Goal: Communication & Community: Answer question/provide support

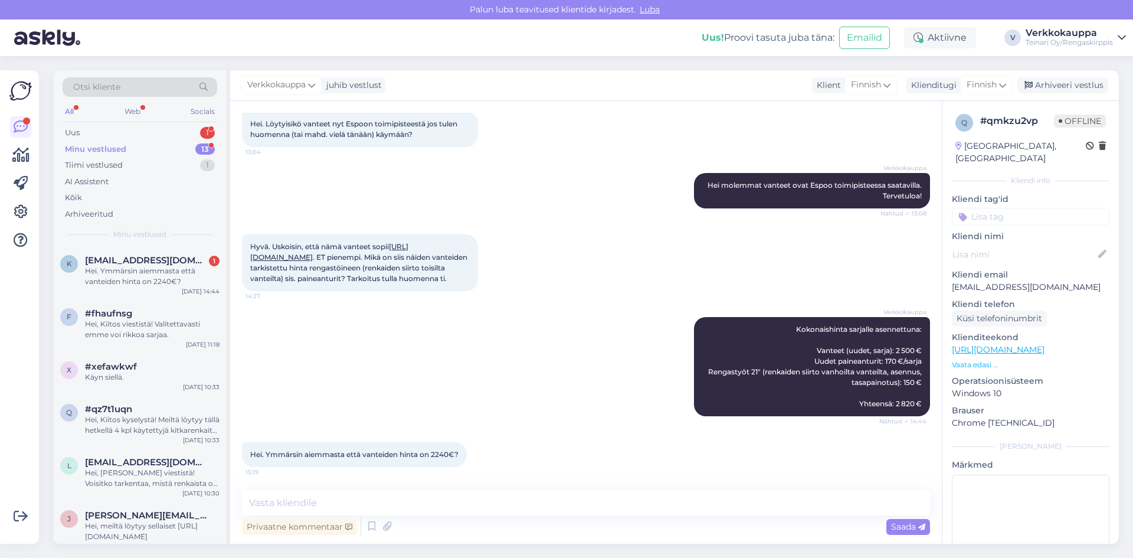
scroll to position [1207, 0]
click at [373, 261] on link "[URL][DOMAIN_NAME]" at bounding box center [329, 251] width 158 height 19
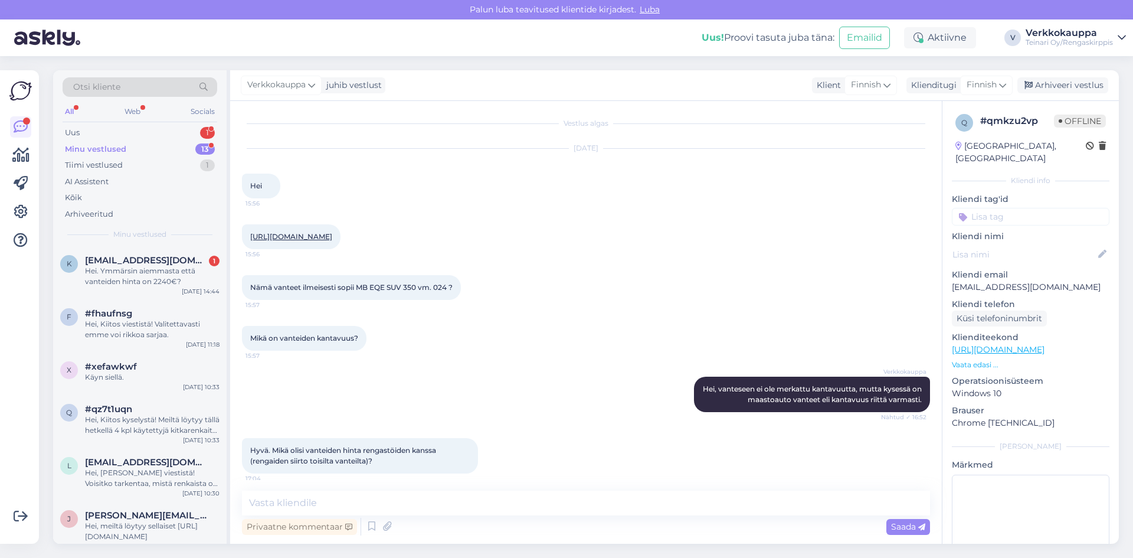
scroll to position [0, 0]
click at [332, 237] on link "[URL][DOMAIN_NAME]" at bounding box center [291, 238] width 82 height 9
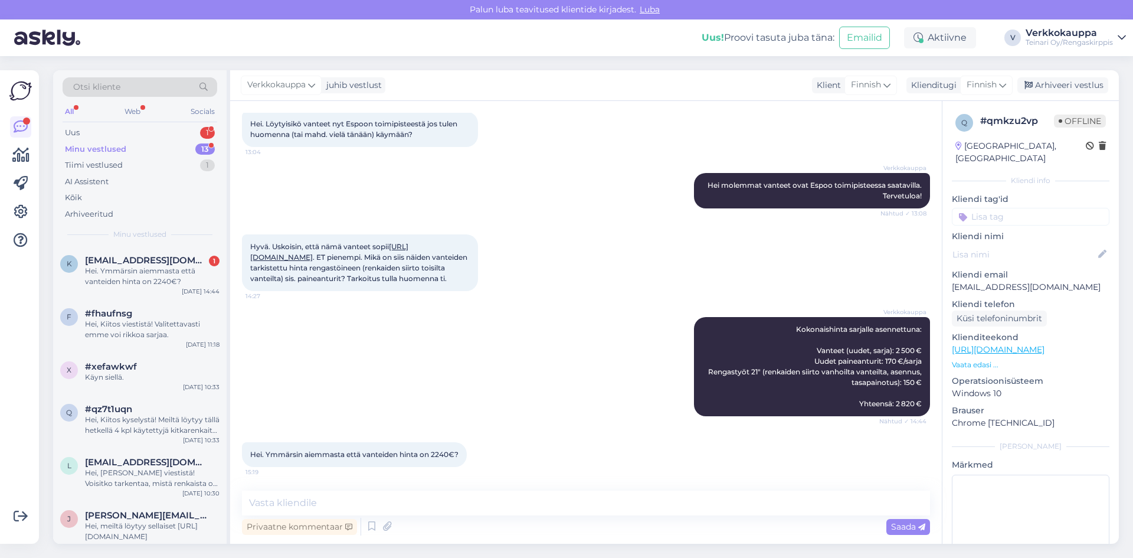
scroll to position [1266, 0]
paste textarea "[URL][DOMAIN_NAME]"
type textarea "[URL][DOMAIN_NAME]"
click at [890, 524] on div "Saada" at bounding box center [909, 527] width 44 height 16
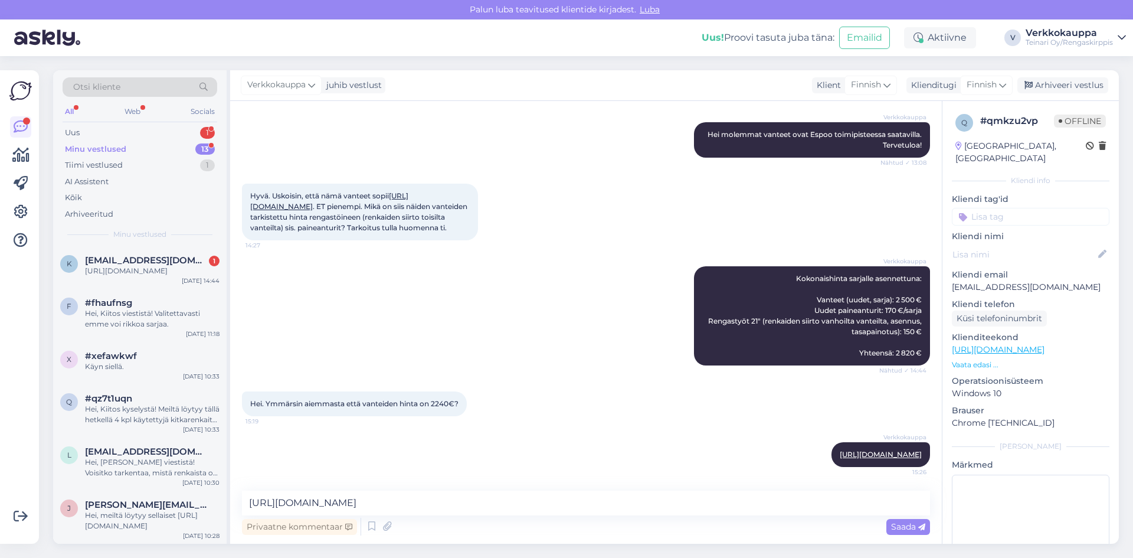
scroll to position [1327, 0]
click at [322, 499] on textarea "[URL][DOMAIN_NAME]" at bounding box center [586, 503] width 688 height 25
type textarea "v"
type textarea "s"
click at [345, 504] on textarea "Saata olla että hntaa on päivitynyt tässä vaiheessa." at bounding box center [586, 503] width 688 height 25
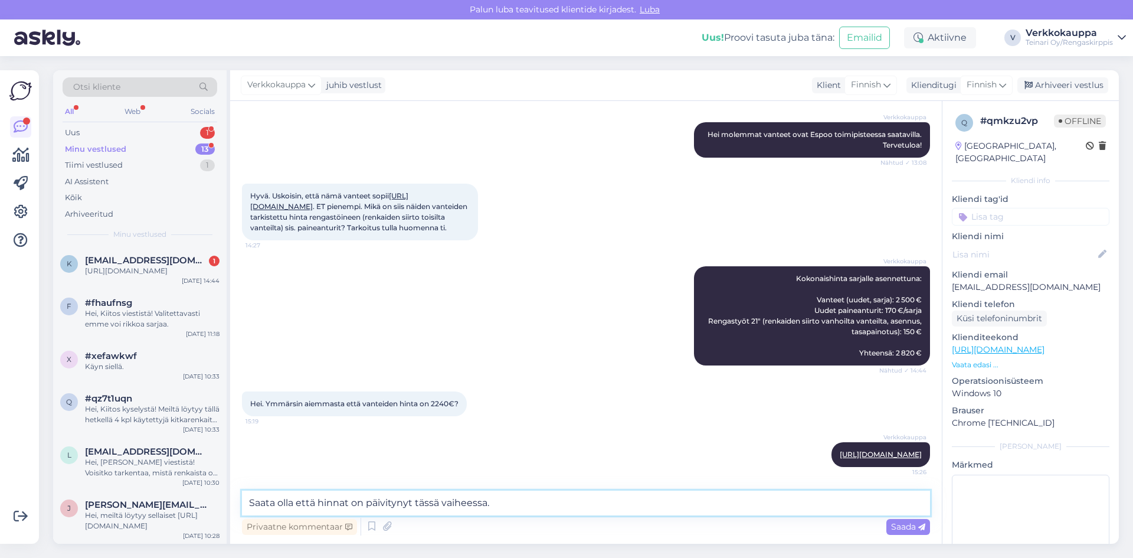
click at [363, 504] on textarea "Saata olla että hinnat on päivitynyt tässä vaiheessa." at bounding box center [586, 503] width 688 height 25
type textarea "Saata olla että hinnat ovat päivitynyt tässä vaiheessa."
click at [896, 527] on span "Saada" at bounding box center [908, 526] width 34 height 11
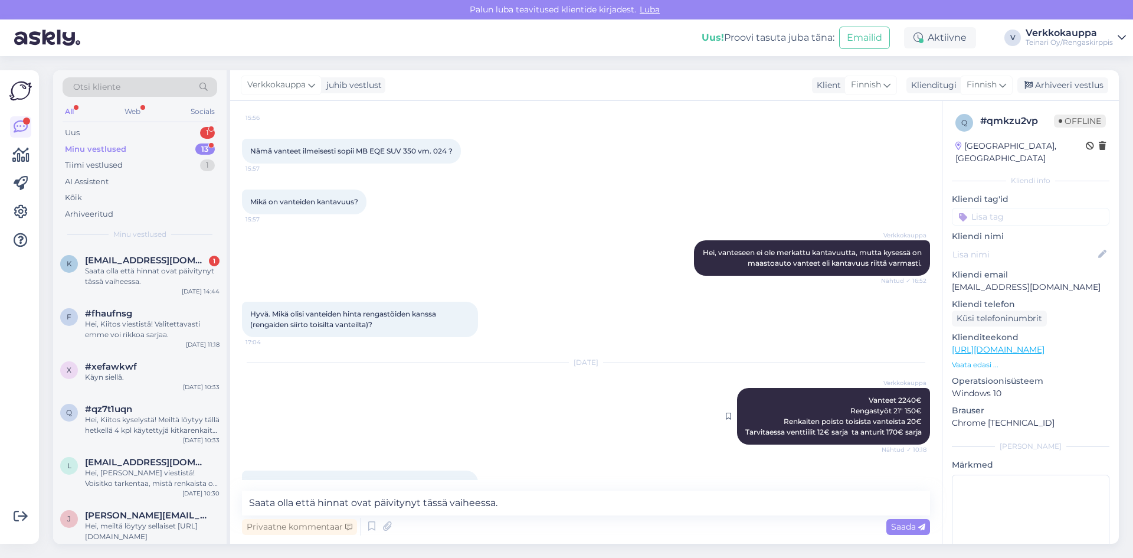
scroll to position [197, 0]
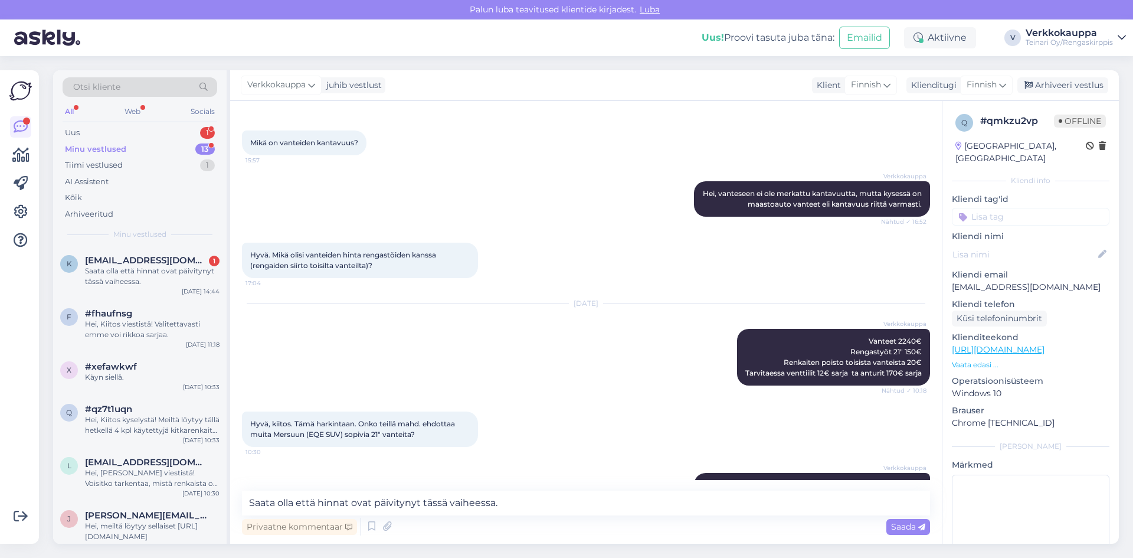
click at [614, 364] on div "[DATE] Verkkokauppa Vanteet 2240€ Rengastyöt 21" 150€ Renkaiten poisto toisista…" at bounding box center [586, 344] width 688 height 107
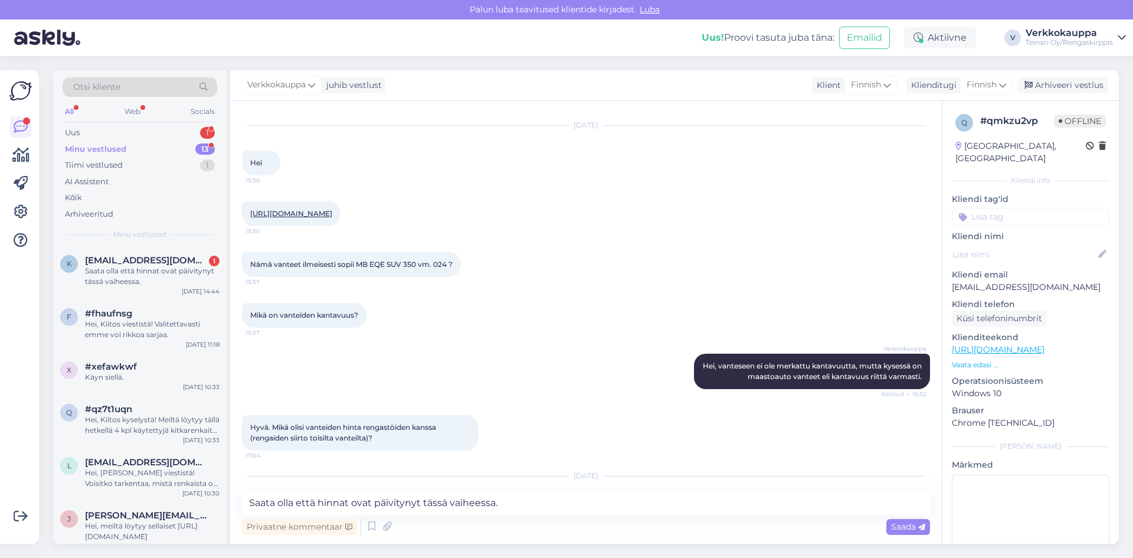
scroll to position [20, 0]
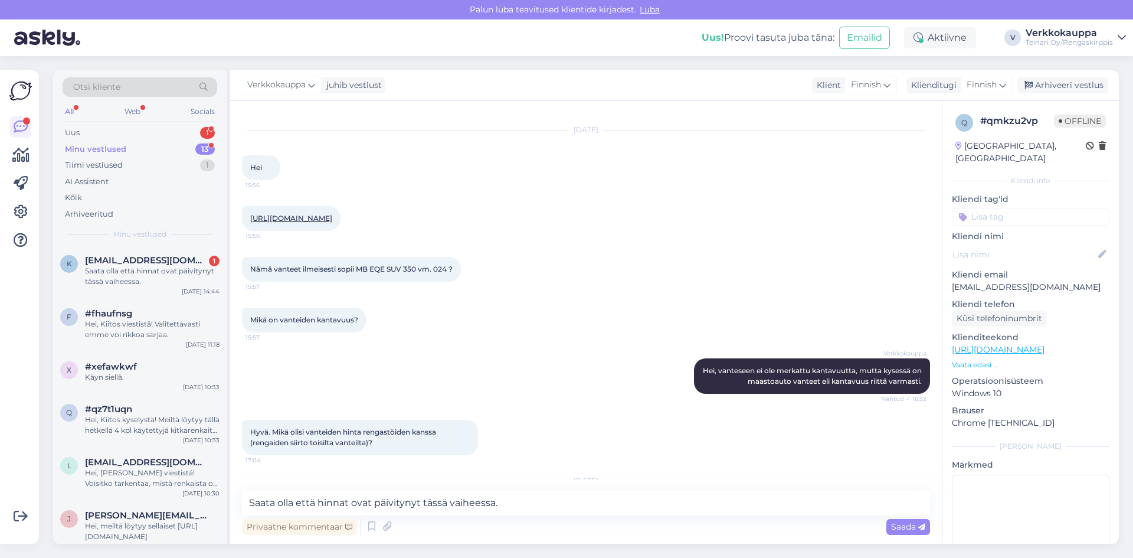
click at [332, 220] on link "[URL][DOMAIN_NAME]" at bounding box center [291, 218] width 82 height 9
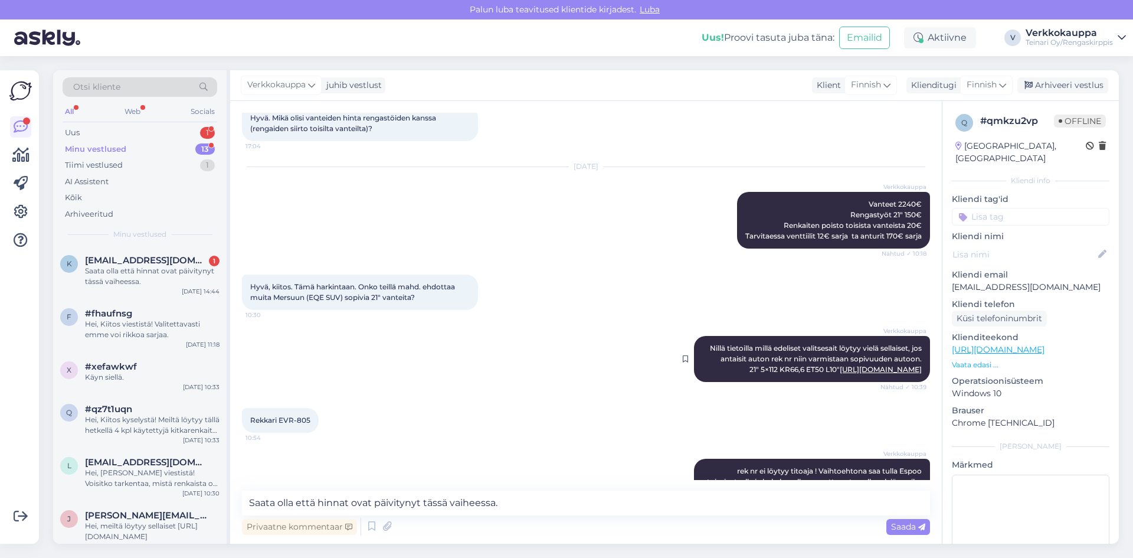
scroll to position [354, 0]
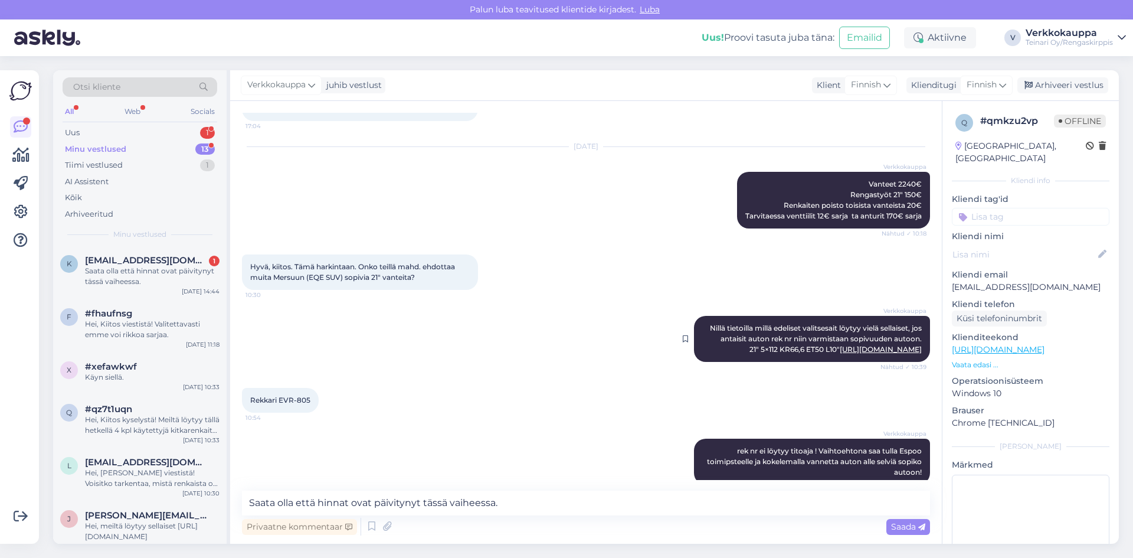
click at [840, 354] on link "[URL][DOMAIN_NAME]" at bounding box center [881, 349] width 82 height 9
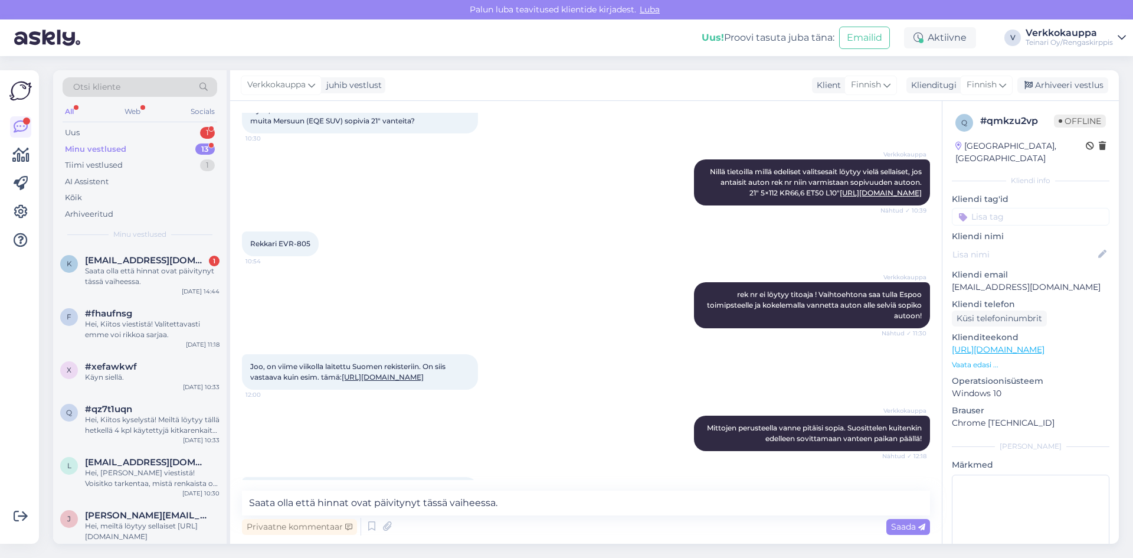
scroll to position [590, 0]
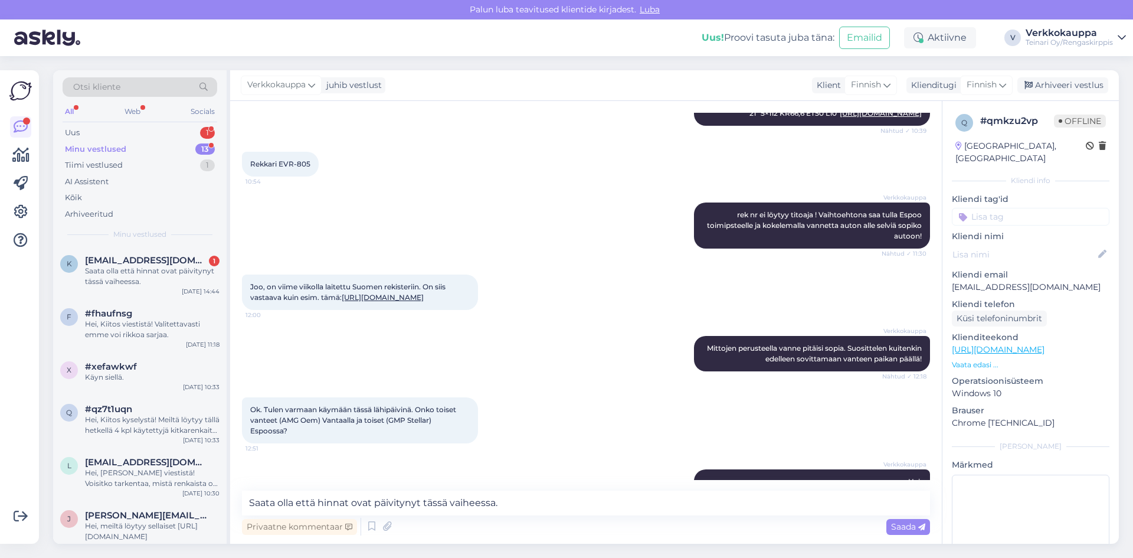
click at [840, 117] on link "[URL][DOMAIN_NAME]" at bounding box center [881, 113] width 82 height 9
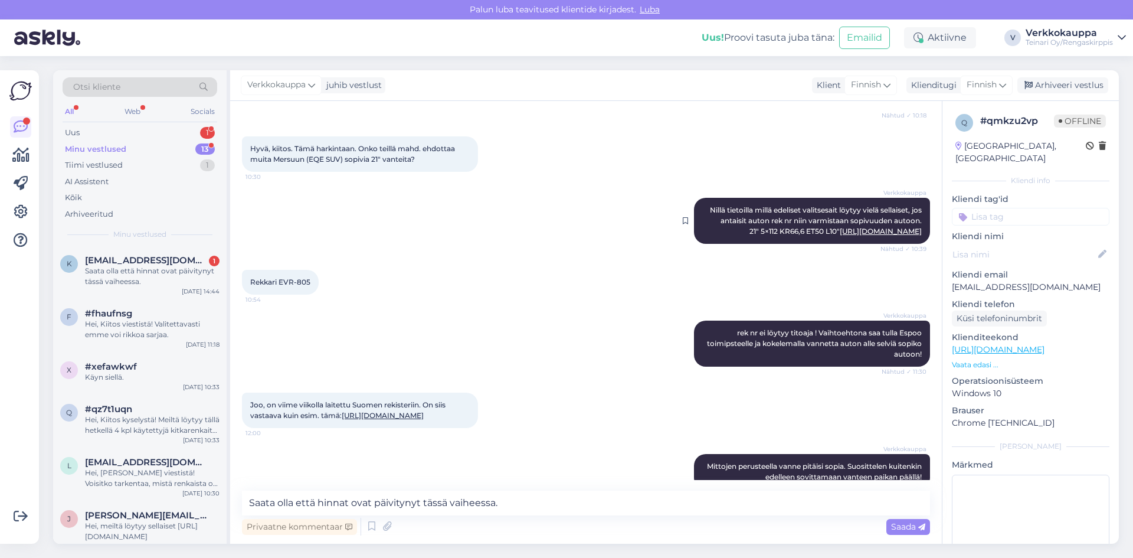
click at [840, 236] on link "[URL][DOMAIN_NAME]" at bounding box center [881, 231] width 82 height 9
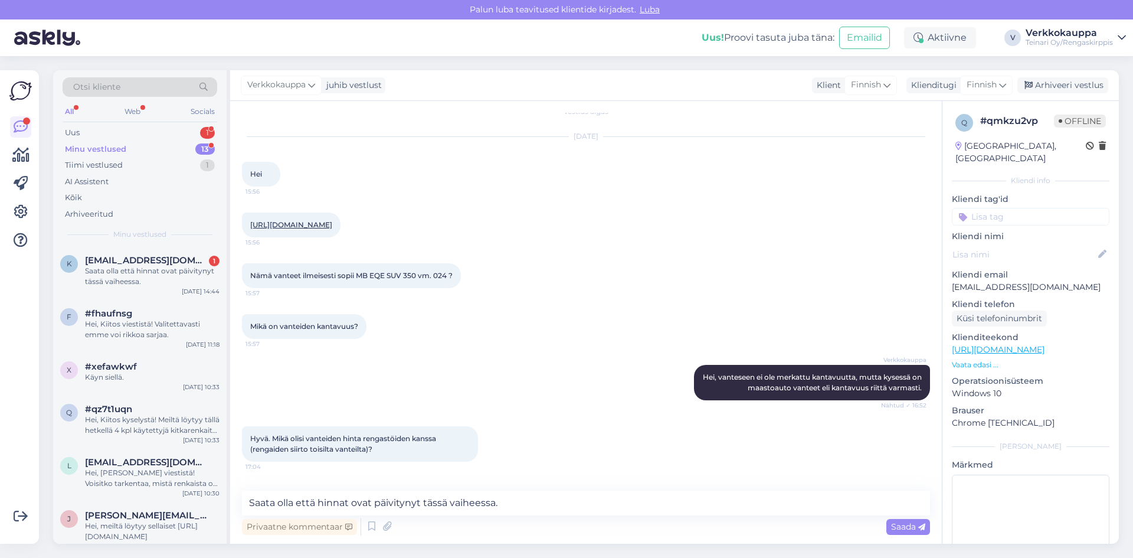
scroll to position [0, 0]
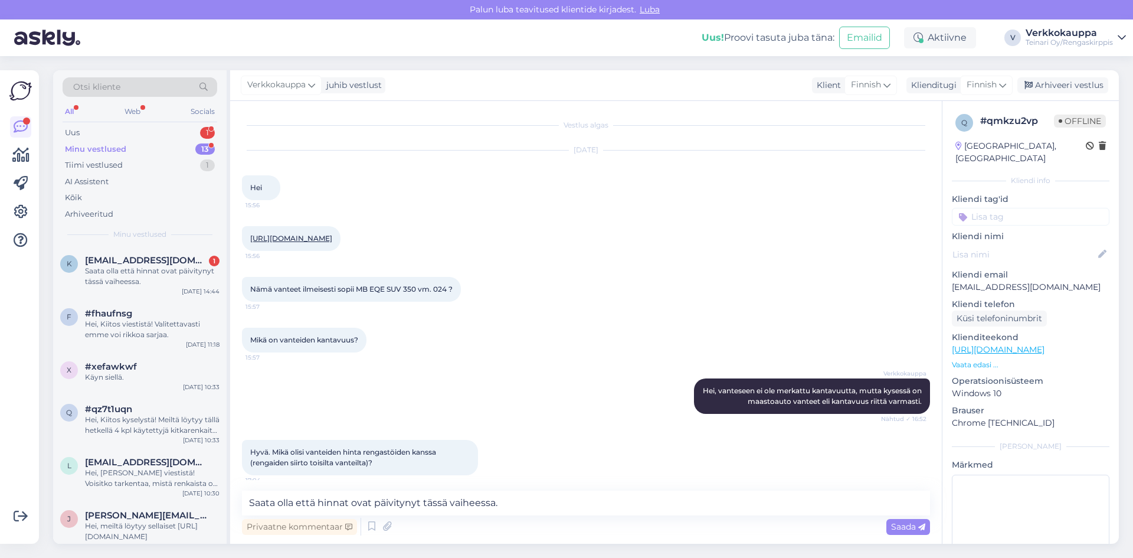
click at [314, 240] on link "[URL][DOMAIN_NAME]" at bounding box center [291, 238] width 82 height 9
paste textarea
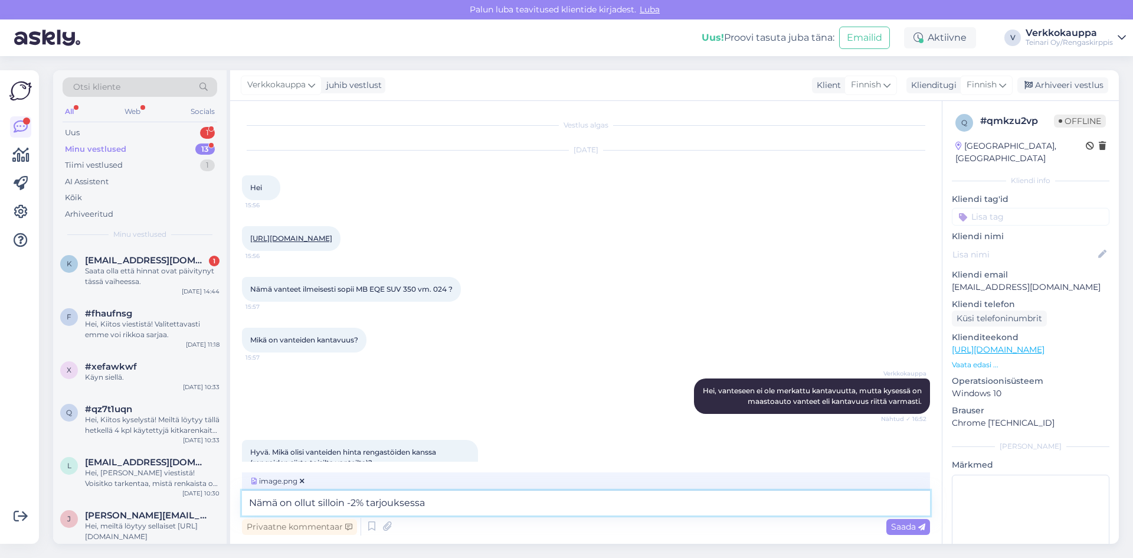
click at [411, 505] on textarea "Nämä on ollut silloin -2% tarjouksessa" at bounding box center [586, 503] width 688 height 25
click at [448, 512] on textarea "Nämä on ollut silloin -2% tarjoukseessa" at bounding box center [586, 503] width 688 height 25
click at [711, 299] on div "Nämä vanteet ilmeisesti sopii MB EQE SUV 350 vm. 024 ? 15:57" at bounding box center [586, 289] width 688 height 51
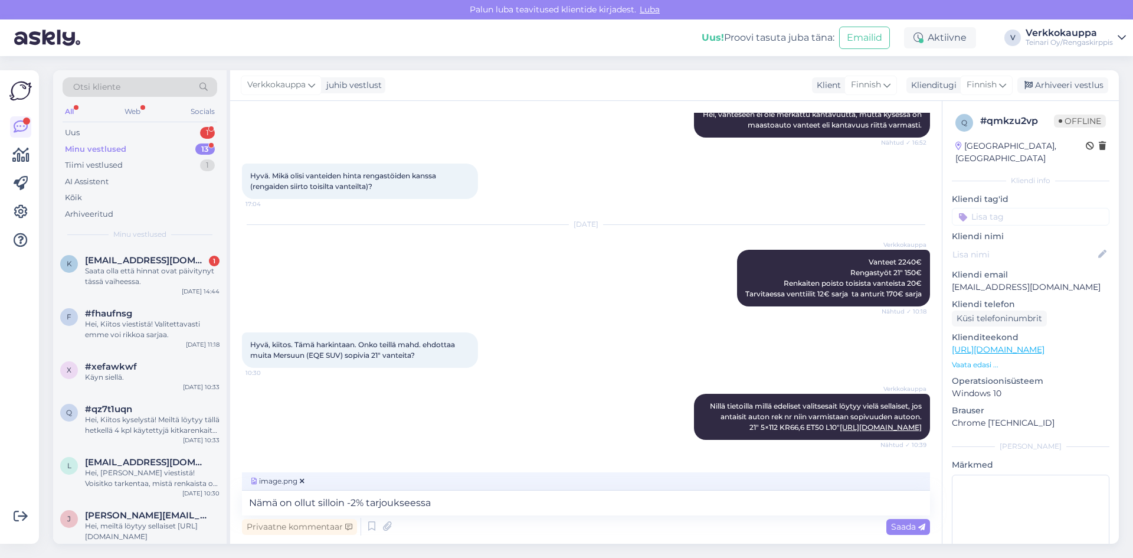
scroll to position [295, 0]
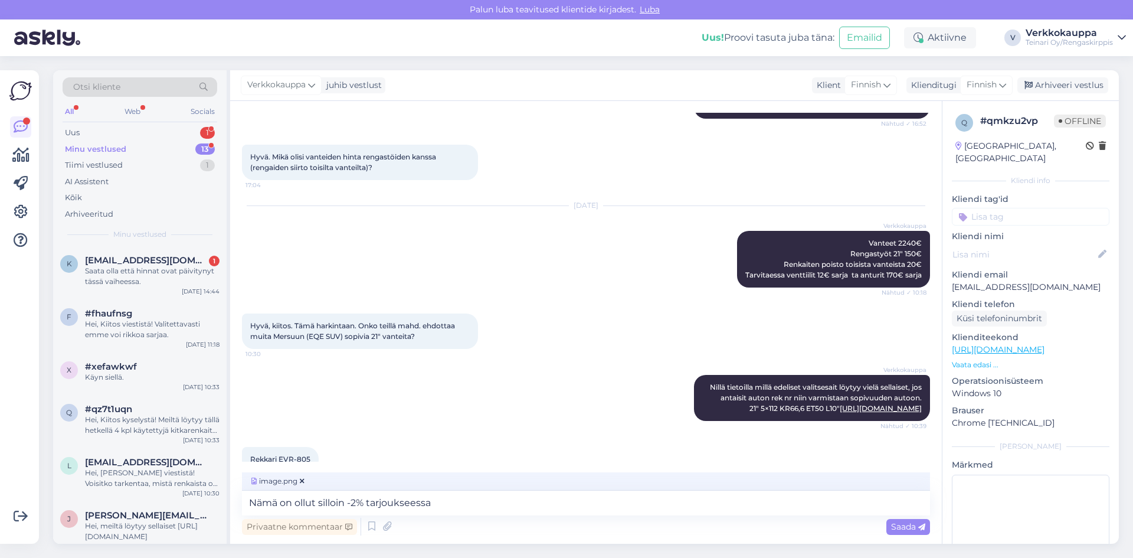
click at [499, 400] on div "Verkkokauppa Nillä tietoilla millä edeliset valitsesait löytyy vielä sellaiset,…" at bounding box center [586, 398] width 688 height 72
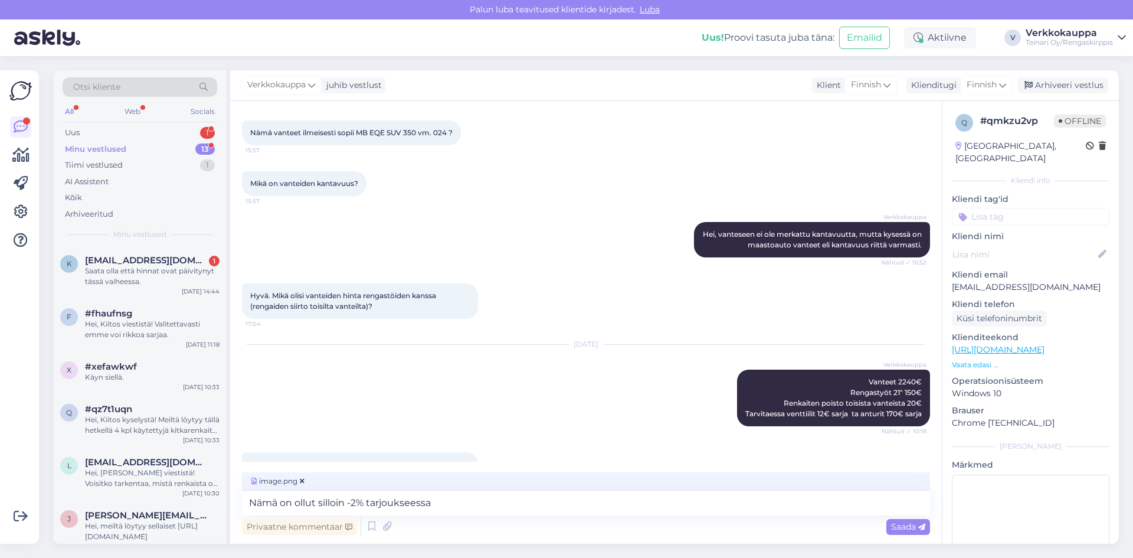
scroll to position [215, 0]
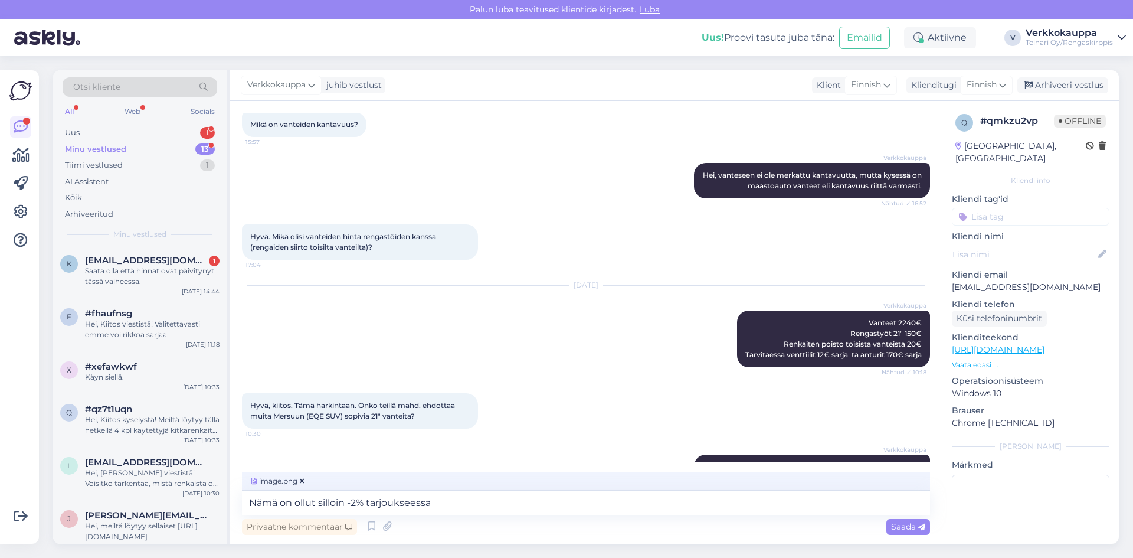
click at [519, 328] on div "[DATE] Verkkokauppa Vanteet 2240€ Rengastyöt 21" 150€ Renkaiten poisto toisista…" at bounding box center [586, 326] width 688 height 107
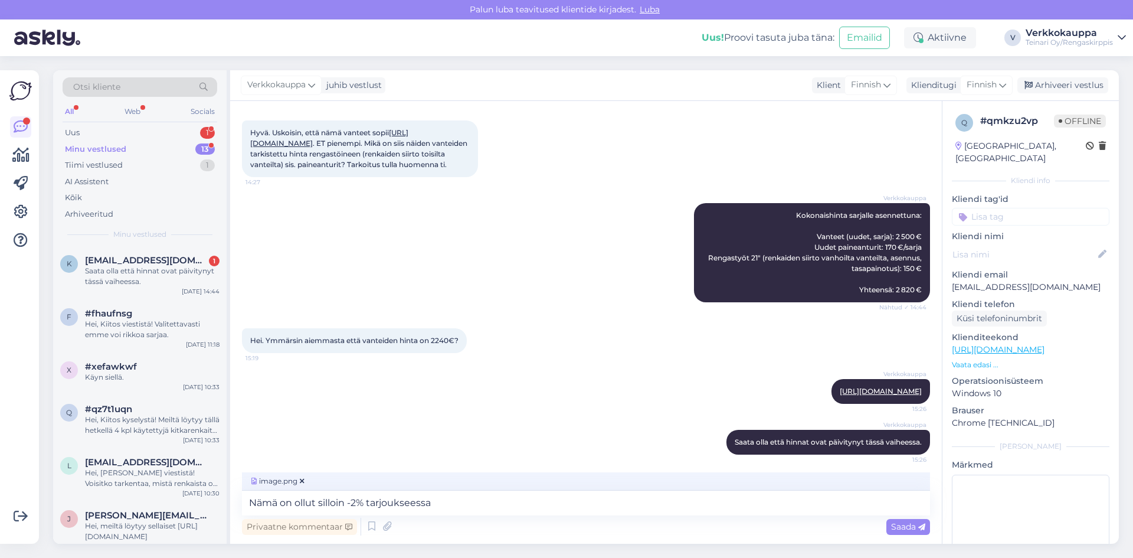
scroll to position [1396, 0]
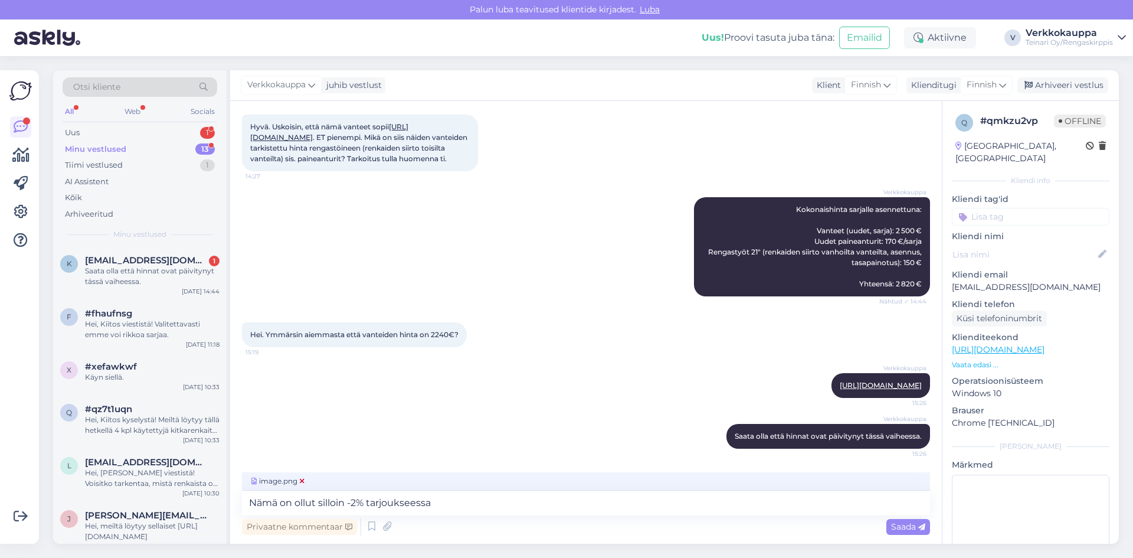
click at [301, 479] on icon at bounding box center [302, 481] width 5 height 7
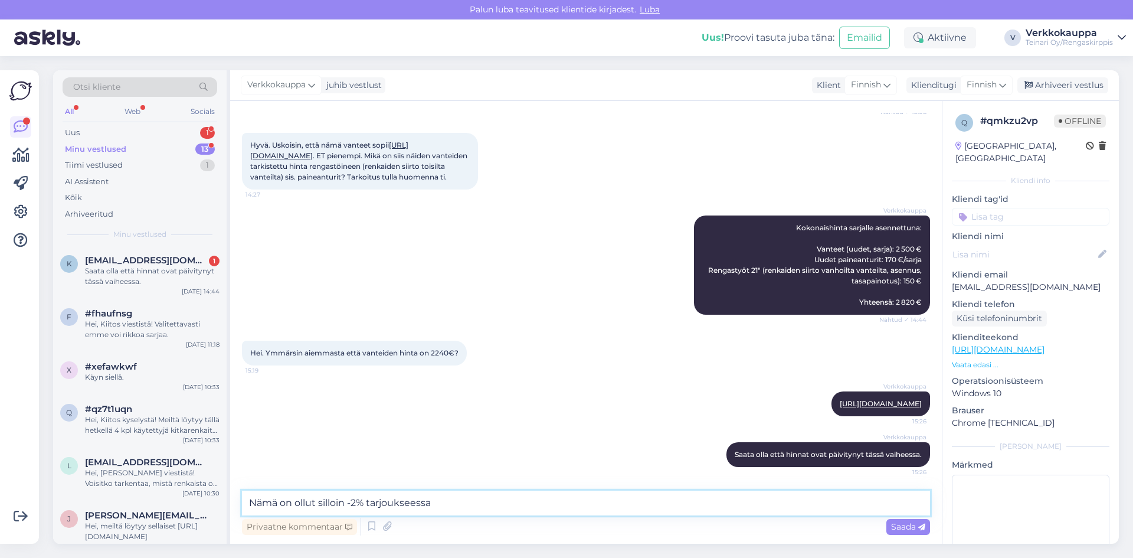
click at [462, 506] on textarea "Nämä on ollut silloin -2% tarjoukseessa" at bounding box center [586, 503] width 688 height 25
type textarea "N"
click at [508, 266] on div "Verkkokauppa Kokonaishinta sarjalle asennettuna: Vanteet (uudet, sarja): 2 500 …" at bounding box center [586, 264] width 688 height 125
click at [117, 270] on div "Saata olla että hinnat ovat päivitynyt tässä vaiheessa." at bounding box center [152, 276] width 135 height 21
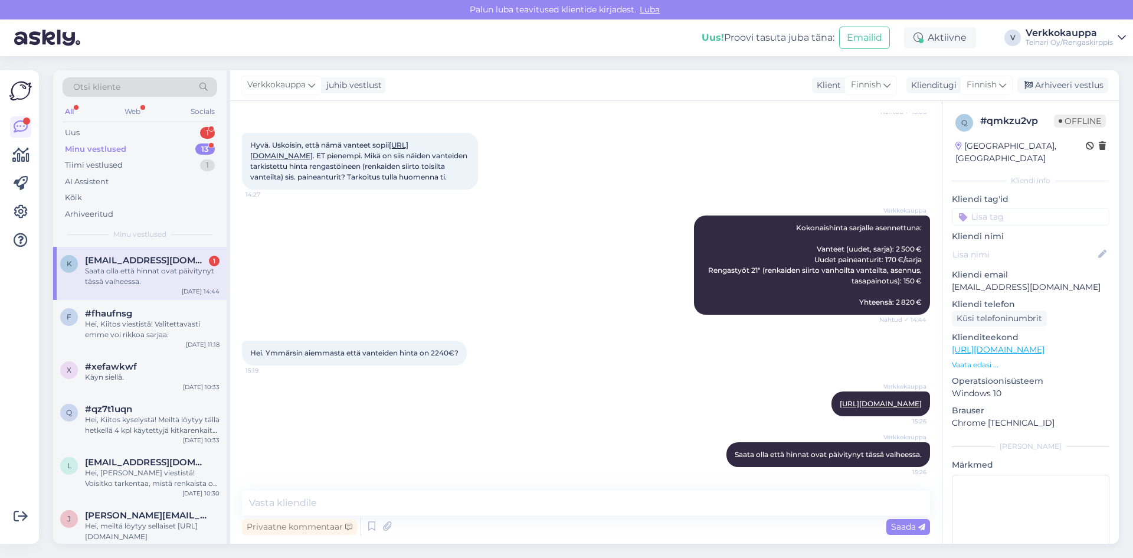
click at [527, 409] on div "Verkkokauppa [URL][DOMAIN_NAME] 15:26" at bounding box center [586, 403] width 688 height 51
click at [302, 504] on textarea at bounding box center [586, 503] width 688 height 25
paste textarea "Jos vanteet sopivat autosi alle ja ostopäätös on tehty, saan tilattua ja myytyä…"
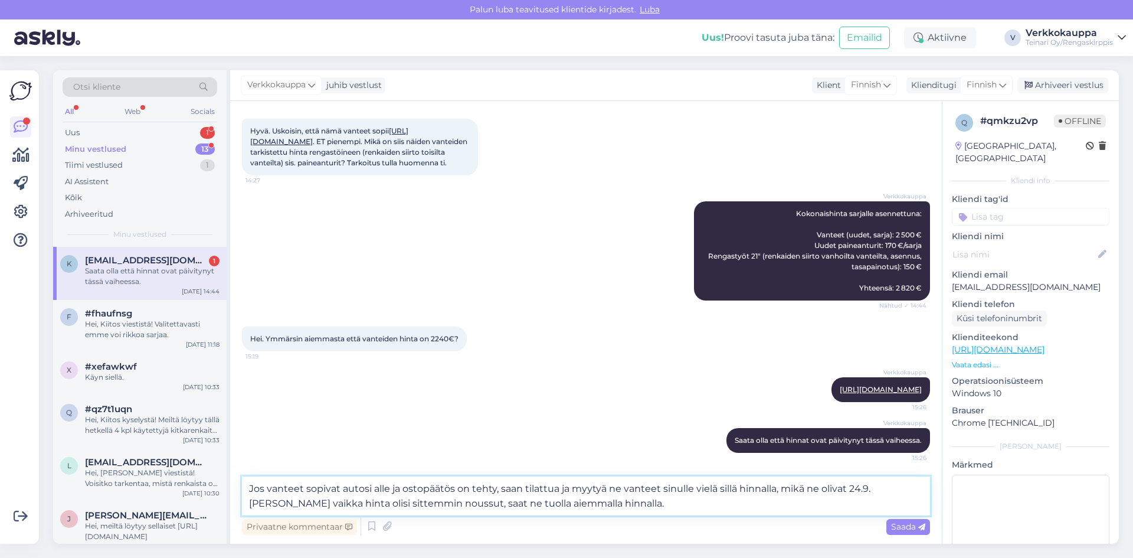
scroll to position [1319, 0]
drag, startPoint x: 568, startPoint y: 487, endPoint x: 524, endPoint y: 485, distance: 43.7
click at [524, 485] on textarea "Jos vanteet sopivat autosi alle ja ostopäätös on tehty, saan tilattua ja myytyä…" at bounding box center [586, 495] width 688 height 39
click at [841, 488] on textarea "Jos vanteet sopivat autosi alle ja ostopäätös on tehty, saan myytyä ne vanteet …" at bounding box center [586, 495] width 688 height 39
click at [605, 504] on textarea "Jos vanteet sopivat autosi alle ja ostopäätös on tehty, saan myytyä ne vanteet …" at bounding box center [586, 495] width 688 height 39
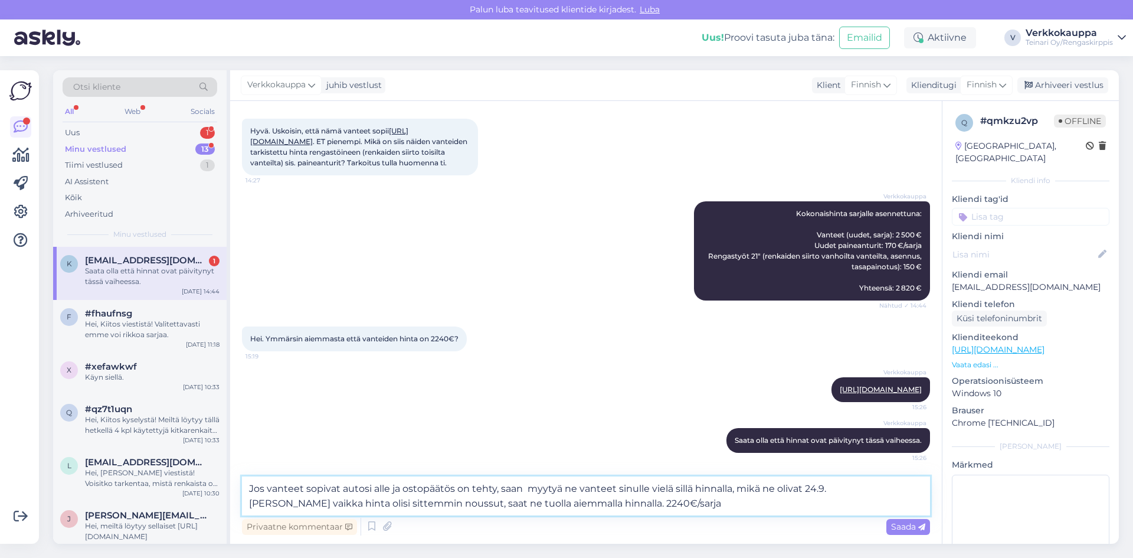
click at [522, 491] on textarea "Jos vanteet sopivat autosi alle ja ostopäätös on tehty, saan myytyä ne vanteet …" at bounding box center [586, 495] width 688 height 39
type textarea "Jos vanteet sopivat autosi alle ja ostopäätös on tehty, saamme myytyä ne vantee…"
click at [888, 524] on div "Saada" at bounding box center [909, 527] width 44 height 16
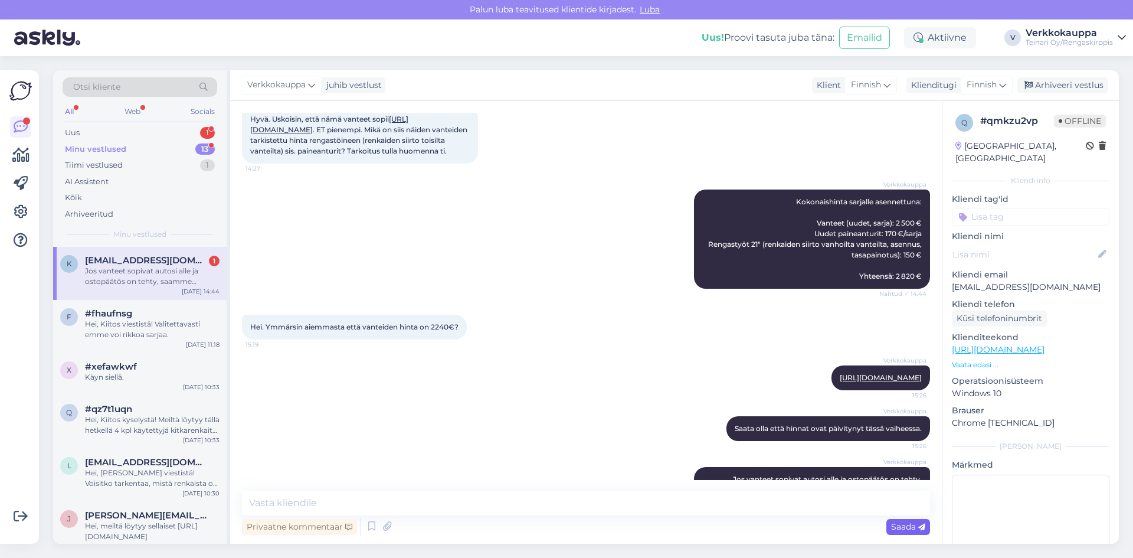
scroll to position [1471, 0]
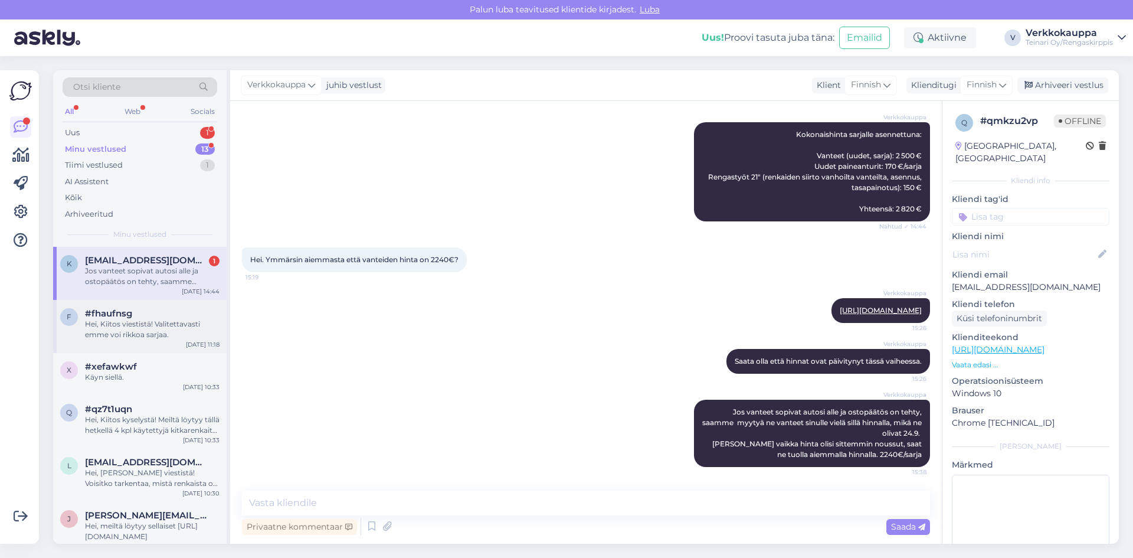
click at [148, 332] on div "Hei, Kiitos viestistä! Valitettavasti emme voi rikkoa sarjaa." at bounding box center [152, 329] width 135 height 21
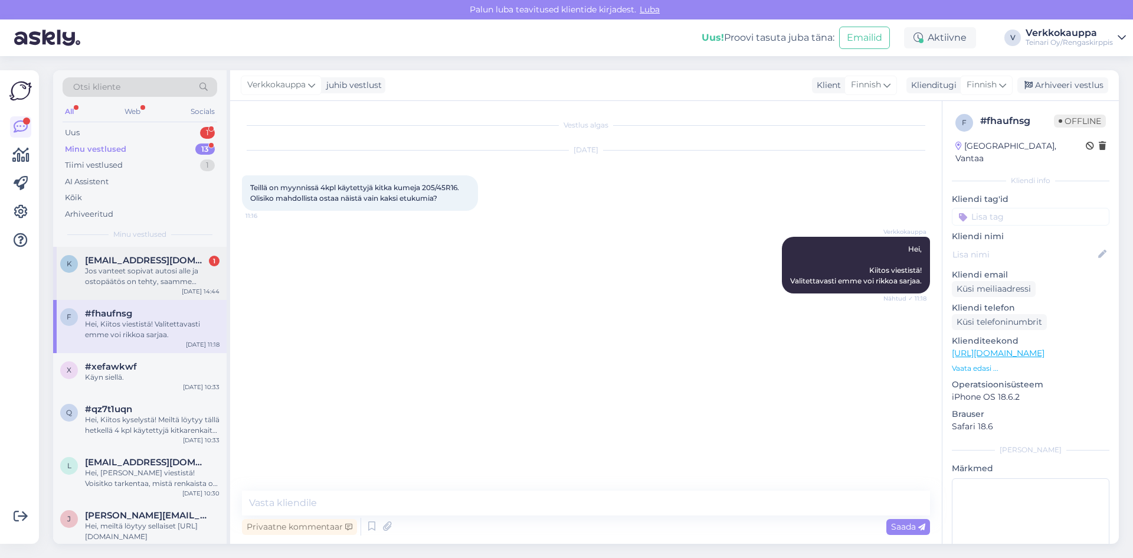
click at [167, 278] on div "Jos vanteet sopivat autosi alle ja ostopäätös on tehty, saamme myytyä ne vantee…" at bounding box center [152, 276] width 135 height 21
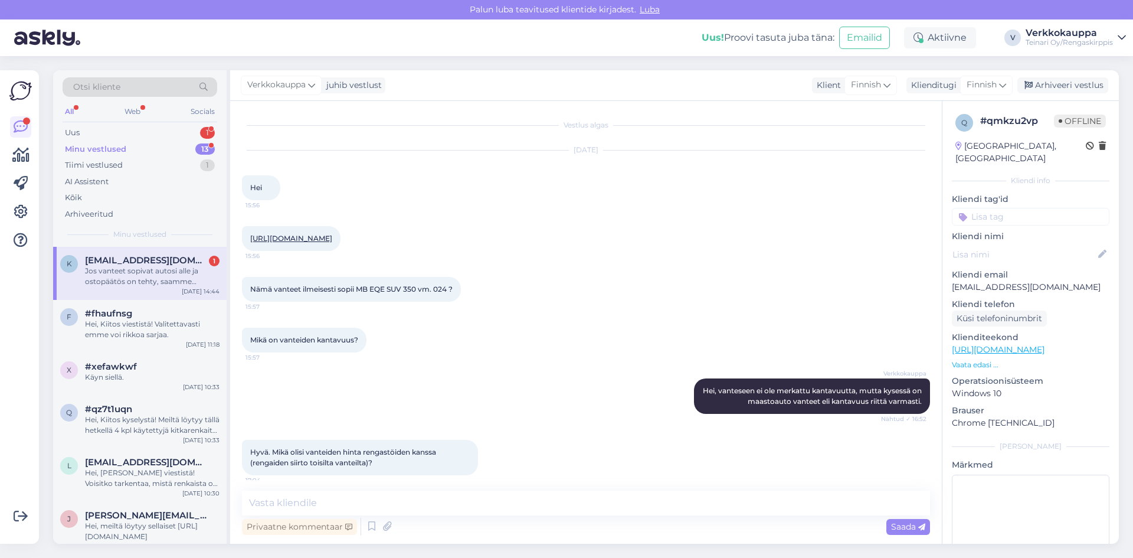
scroll to position [1457, 0]
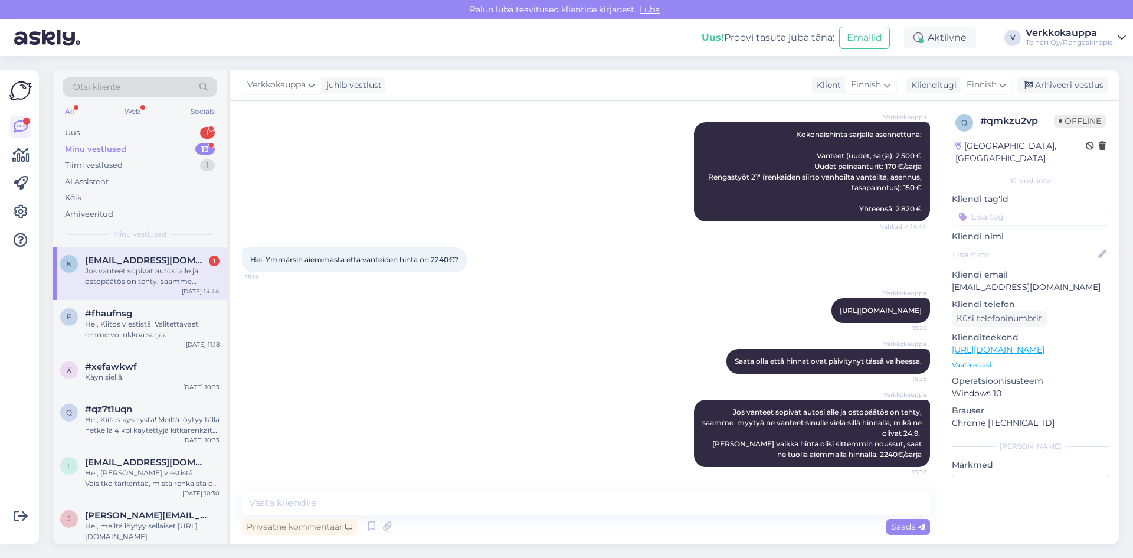
click at [130, 148] on div "Minu vestlused 13" at bounding box center [140, 149] width 155 height 17
click at [136, 131] on div "Uus 1" at bounding box center [140, 133] width 155 height 17
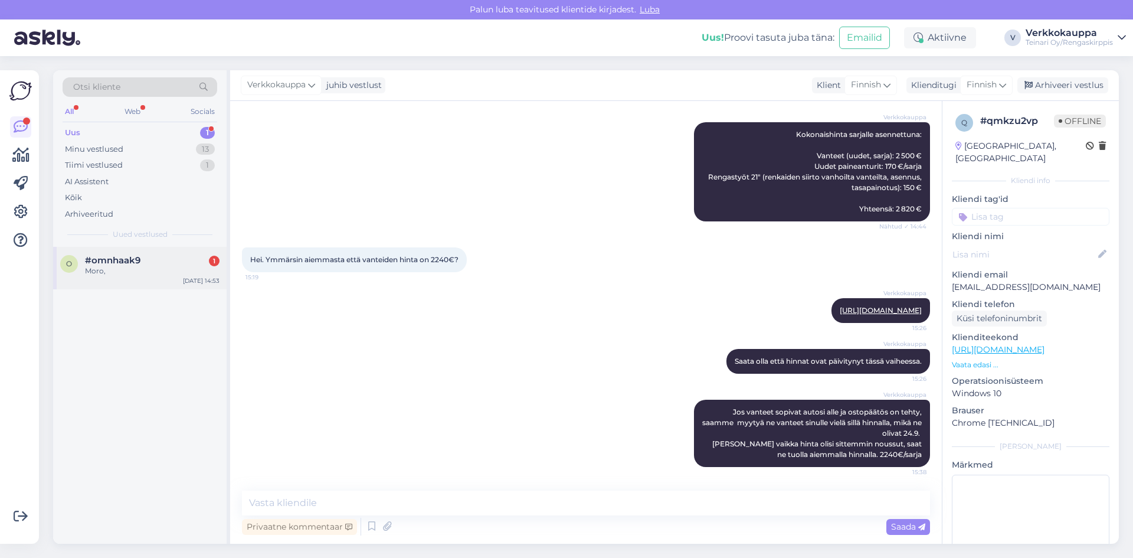
click at [130, 272] on div "Moro," at bounding box center [152, 271] width 135 height 11
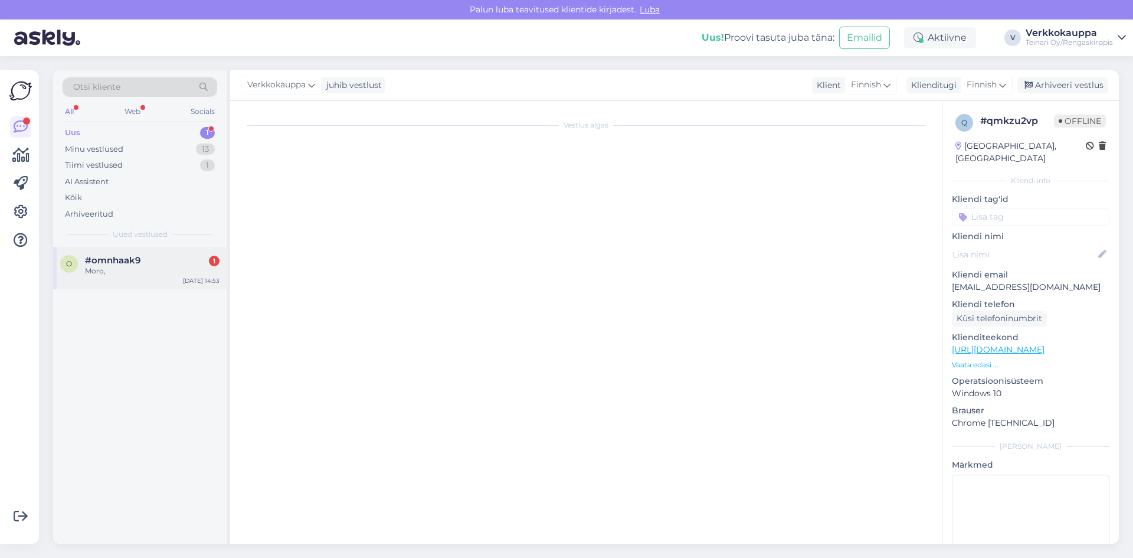
scroll to position [0, 0]
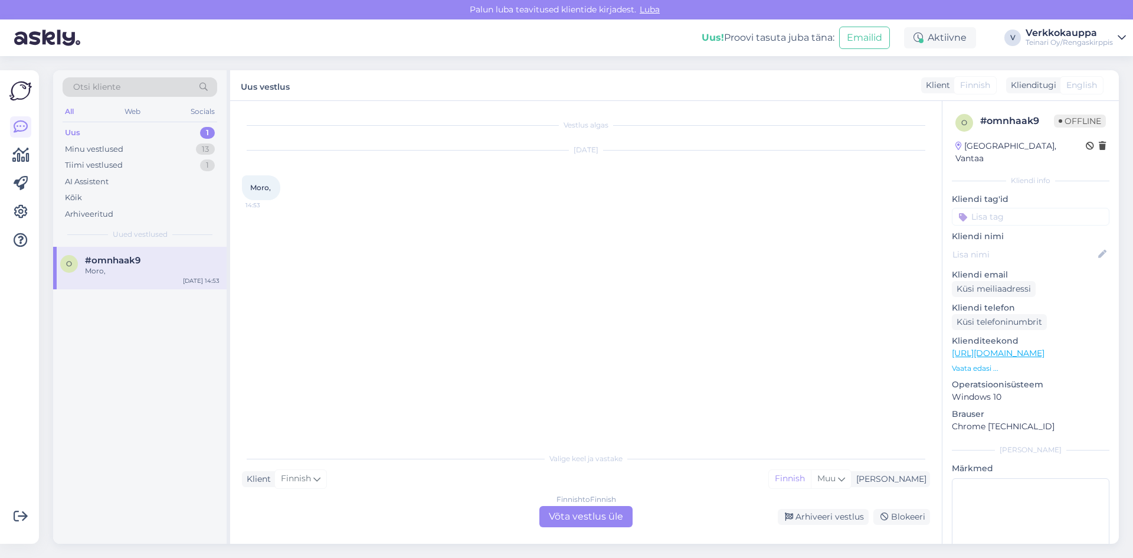
click at [611, 510] on div "Finnish to Finnish Võta vestlus üle" at bounding box center [586, 516] width 93 height 21
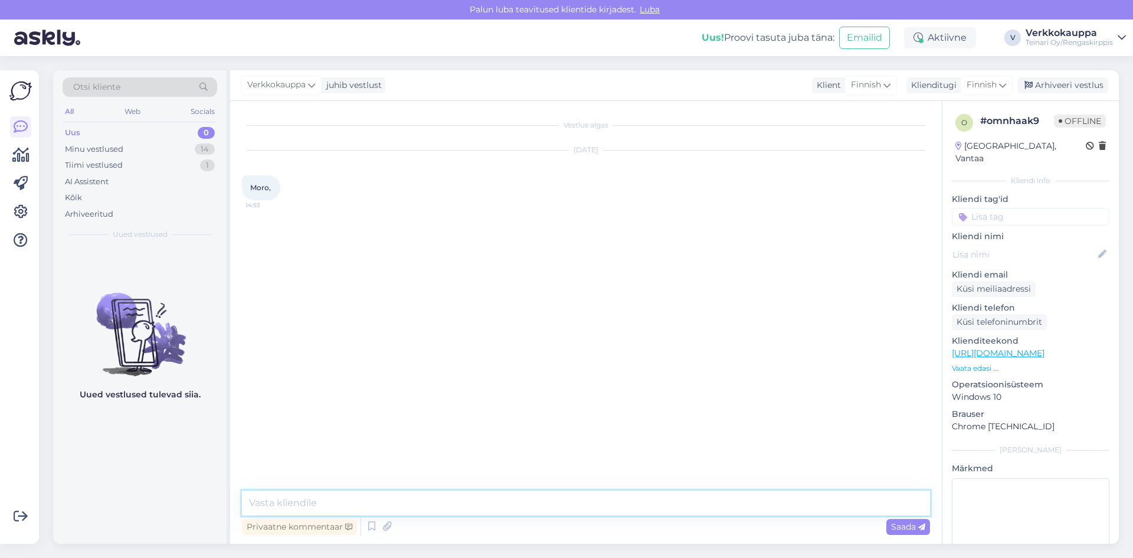
click at [321, 501] on textarea at bounding box center [586, 503] width 688 height 25
type textarea "Moi"
type textarea "Miten voin olla avuksi?"
click at [120, 149] on div "Minu vestlused" at bounding box center [94, 149] width 58 height 12
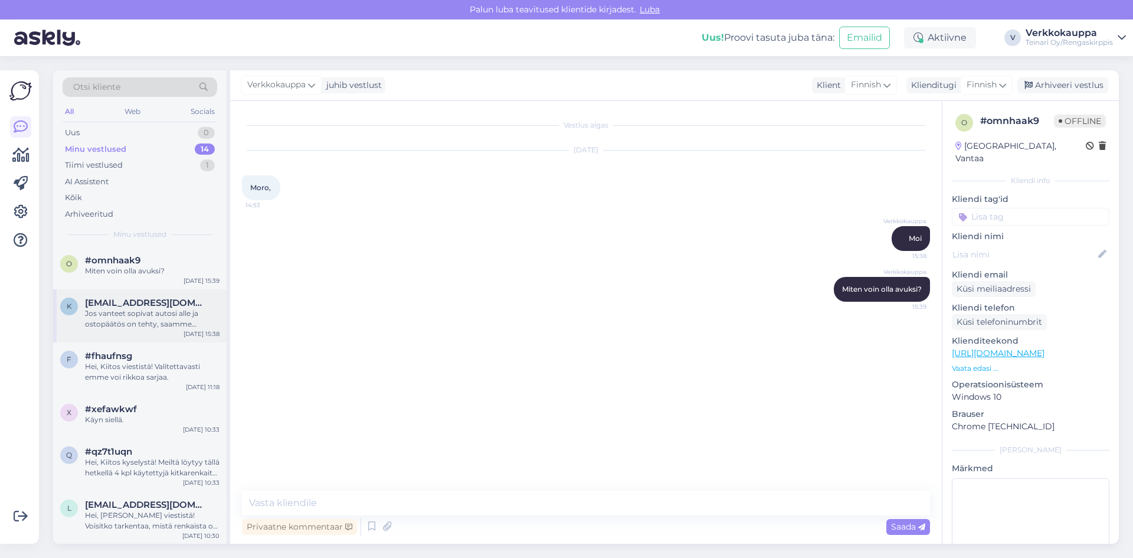
click at [157, 324] on div "Jos vanteet sopivat autosi alle ja ostopäätös on tehty, saamme myytyä ne vantee…" at bounding box center [152, 318] width 135 height 21
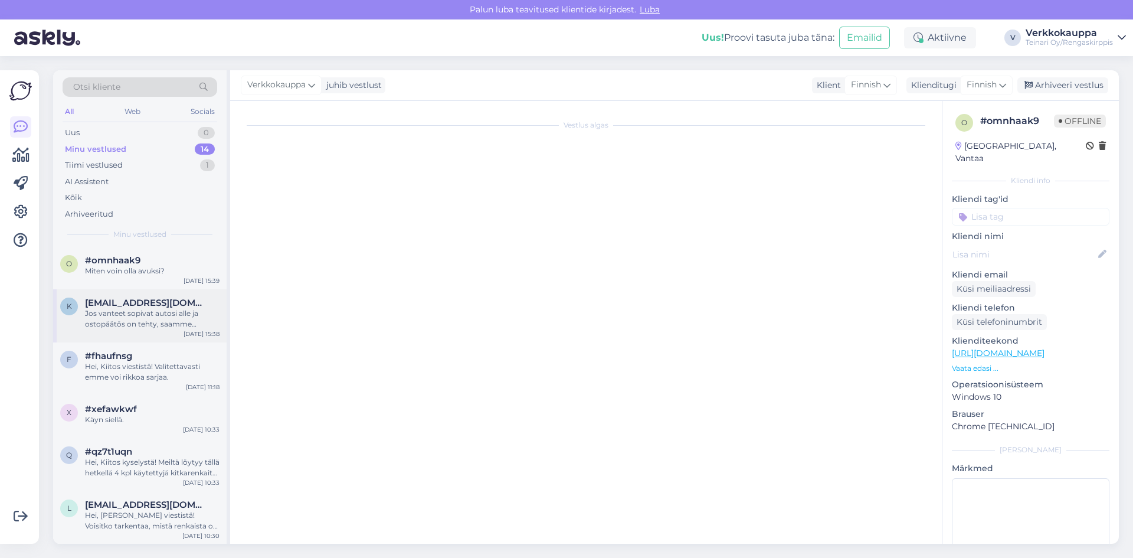
scroll to position [1471, 0]
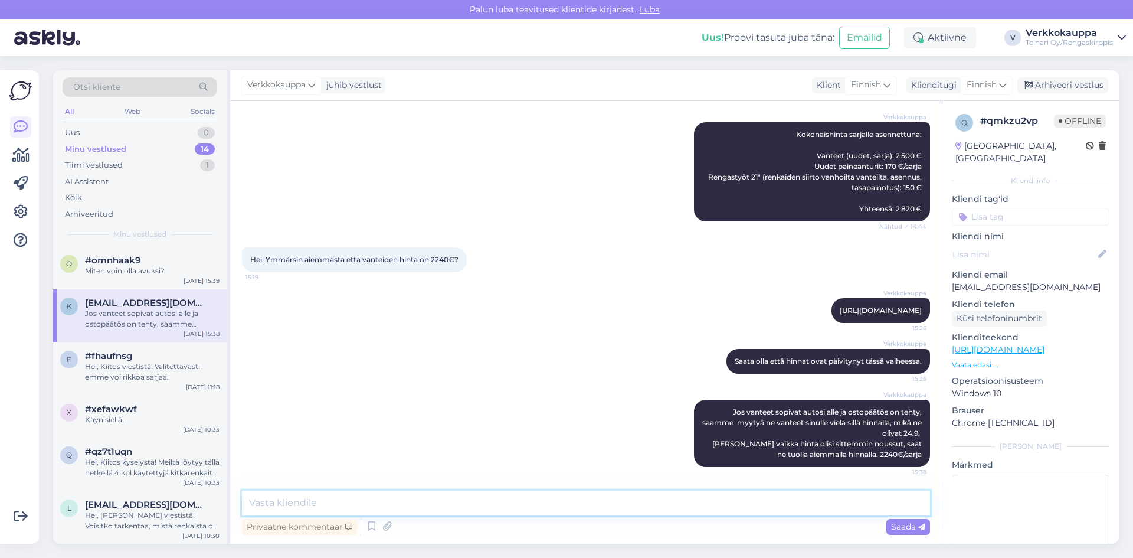
click at [342, 503] on textarea at bounding box center [586, 503] width 688 height 25
type textarea "Ilmoitta tulosta niin tiedän lähettä tietoa eteenpäin!"
click at [894, 527] on span "Saada" at bounding box center [908, 526] width 34 height 11
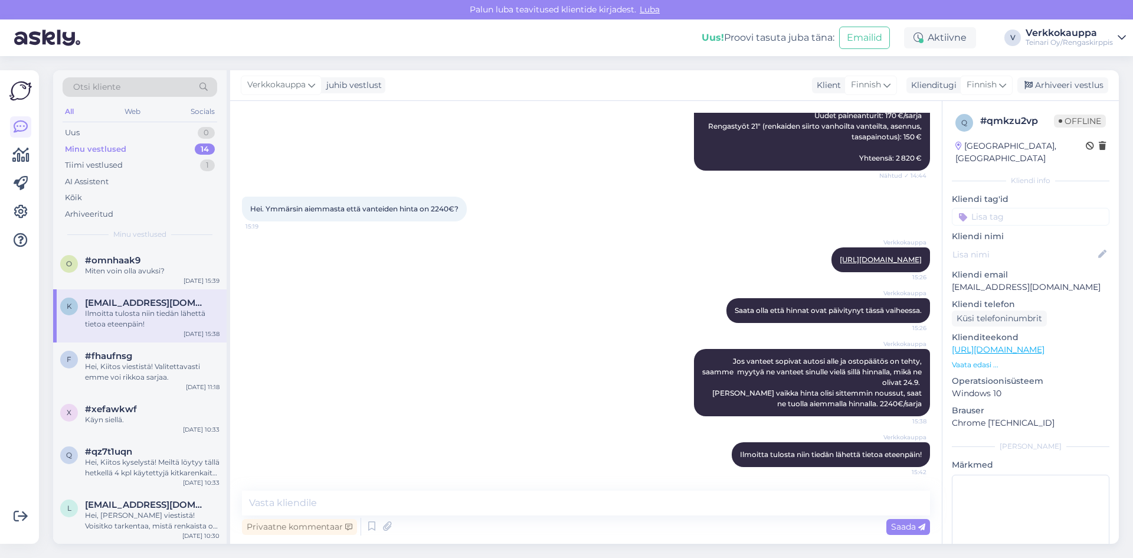
scroll to position [1522, 0]
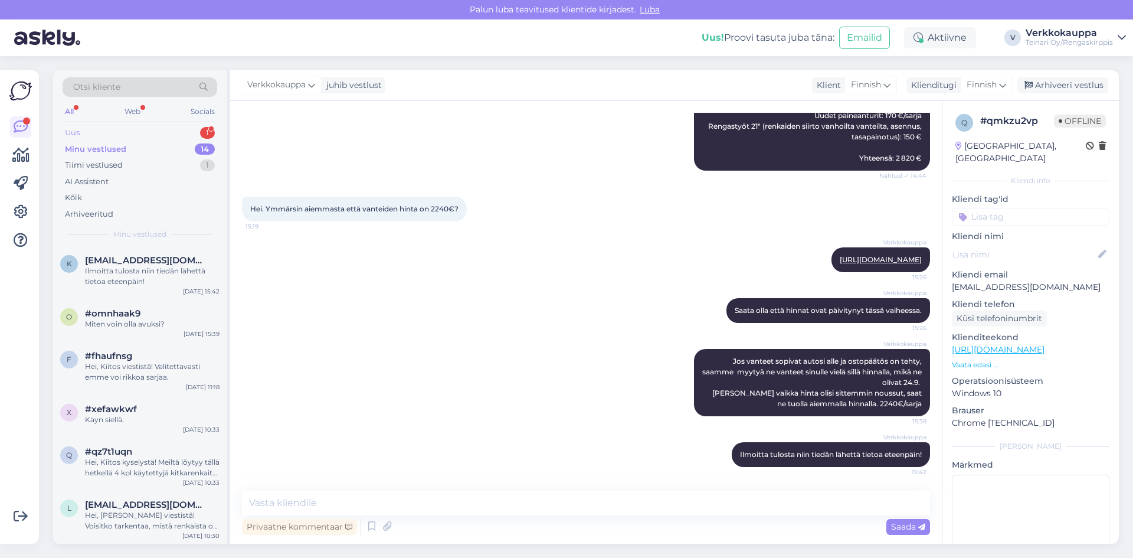
click at [152, 130] on div "Uus 1" at bounding box center [140, 133] width 155 height 17
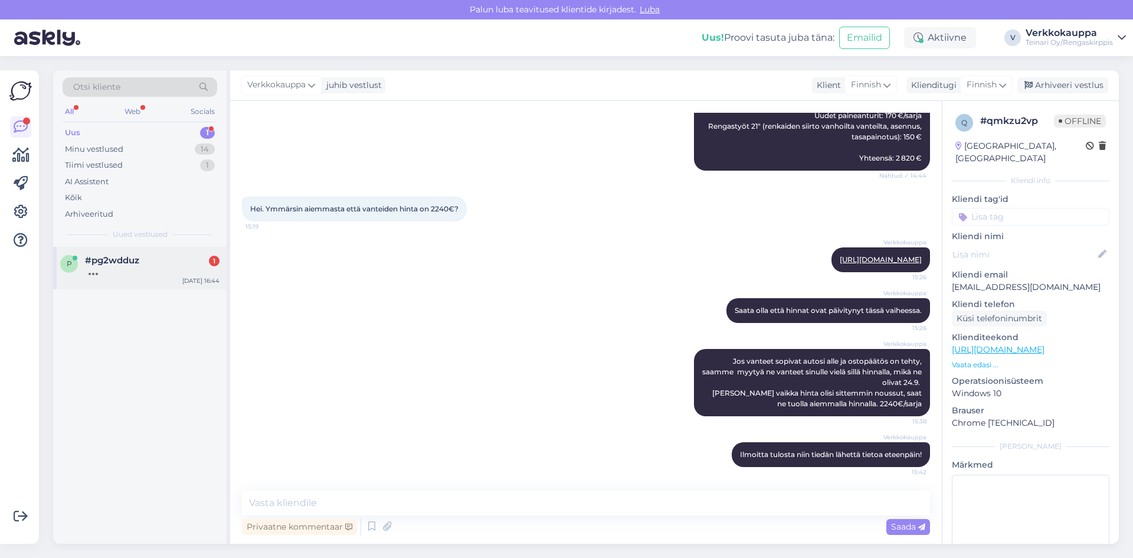
click at [148, 266] on div at bounding box center [152, 271] width 135 height 11
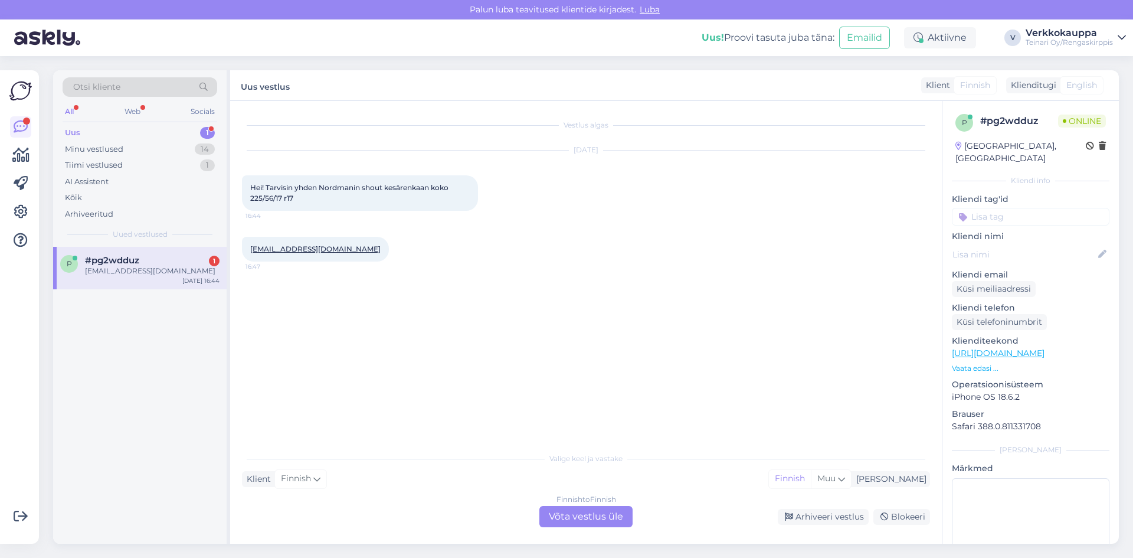
drag, startPoint x: 251, startPoint y: 187, endPoint x: 298, endPoint y: 198, distance: 47.8
click at [303, 195] on div "Hei! Tarvisin yhden Nordmanin shout kesärenkaan koko 225/56/17 r17 16:44" at bounding box center [360, 192] width 236 height 35
copy span "Hei! Tarvisin yhden Nordmanin shout kesärenkaan koko 225/56/17 r17"
click at [586, 521] on div "Finnish to Finnish Võta vestlus üle" at bounding box center [586, 516] width 93 height 21
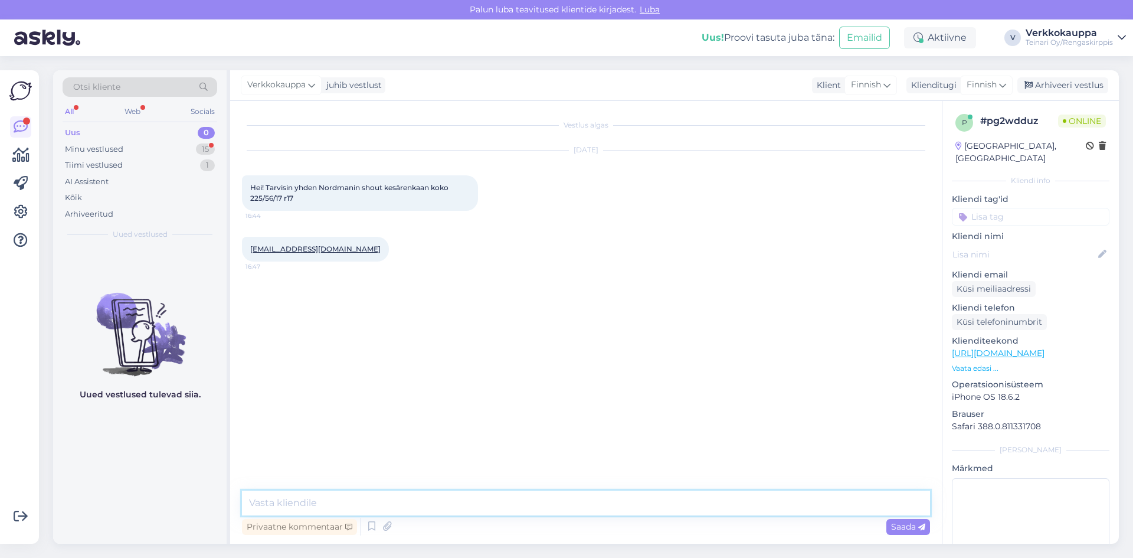
paste textarea "Hei! Tarvisin yhden Nordmanin shout kesärenkaan koko 225/56/17 r17"
type textarea "Hei! Tarvisin yhden Nordmanin shout kesärenkaan koko 225/56/17 r17"
drag, startPoint x: 590, startPoint y: 502, endPoint x: 240, endPoint y: 508, distance: 350.1
click at [240, 508] on div "Vestlus algas [DATE] Hei! Tarvisin yhden Nordmanin shout kesärenkaan koko 225/5…" at bounding box center [586, 322] width 712 height 443
paste textarea "Hei! Hyvä kysymys. Valitettavasti meillä ei tällä hetkellä ole saatavilla juuri…"
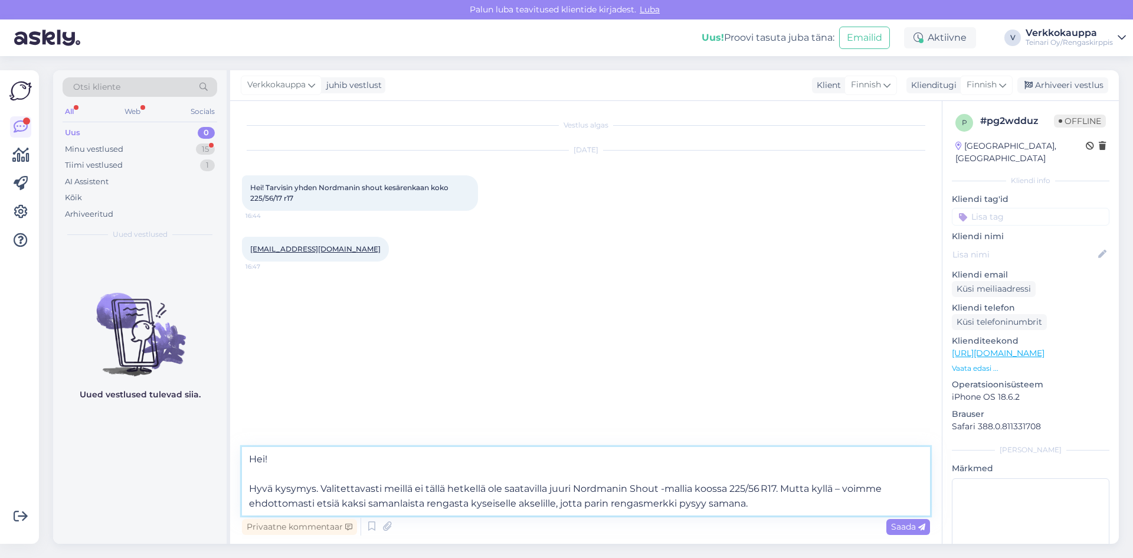
drag, startPoint x: 317, startPoint y: 490, endPoint x: 251, endPoint y: 489, distance: 66.1
click at [251, 489] on textarea "Hei! Hyvä kysymys. Valitettavasti meillä ei tällä hetkellä ole saatavilla juuri…" at bounding box center [586, 481] width 688 height 68
click at [253, 488] on textarea "Hei! Valitettavasti meillä ei tällä hetkellä ole saatavilla juuri Nordmanin Sho…" at bounding box center [586, 481] width 688 height 68
type textarea "Hei! Valitettavasti meillä ei tällä hetkellä ole saatavilla juuri Nordmanin Sho…"
click at [900, 524] on span "Saada" at bounding box center [908, 526] width 34 height 11
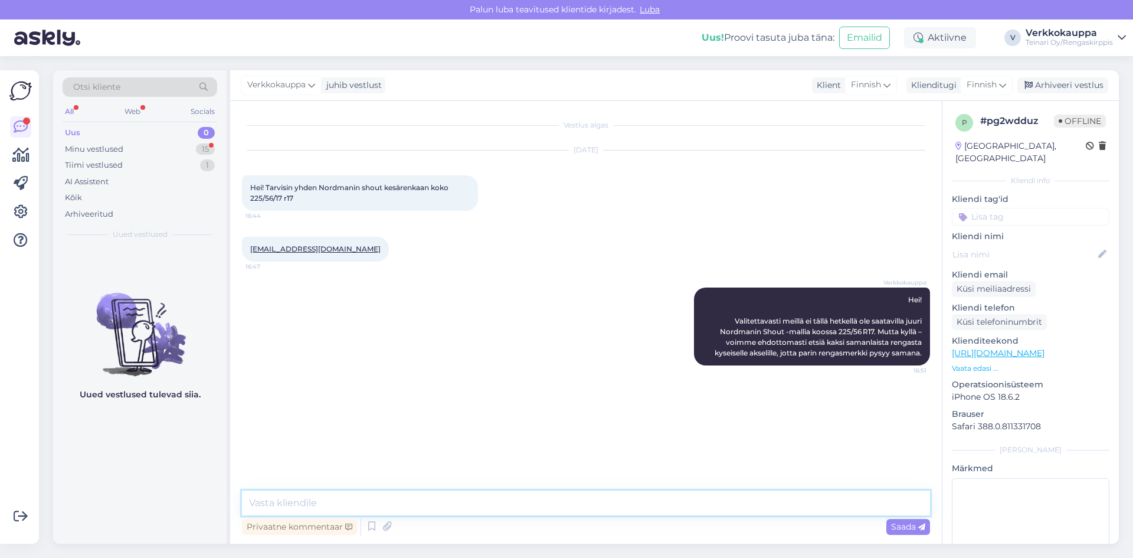
click at [293, 502] on textarea at bounding box center [586, 503] width 688 height 25
paste textarea "225/55R17 Davanti DX640 101W XL"
click at [304, 501] on textarea "Esimerkiksi225/55R17 Davanti DX640 101W XL" at bounding box center [586, 503] width 688 height 25
click at [491, 503] on textarea "Esimerkiksi 225/55R17 Davanti DX640 101W XL" at bounding box center [586, 503] width 688 height 25
paste textarea "104,00€/kpl"
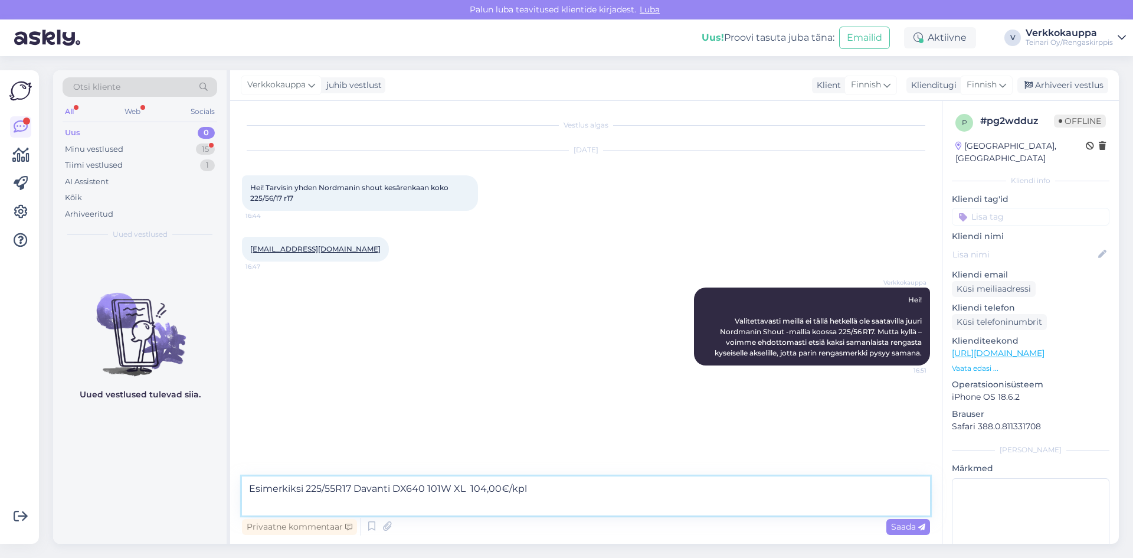
paste textarea "[URL][DOMAIN_NAME]"
type textarea "Esimerkiksi 225/55R17 Davanti DX640 101W XL 104,00€/kpl [URL][DOMAIN_NAME]"
click at [901, 528] on span "Saada" at bounding box center [908, 526] width 34 height 11
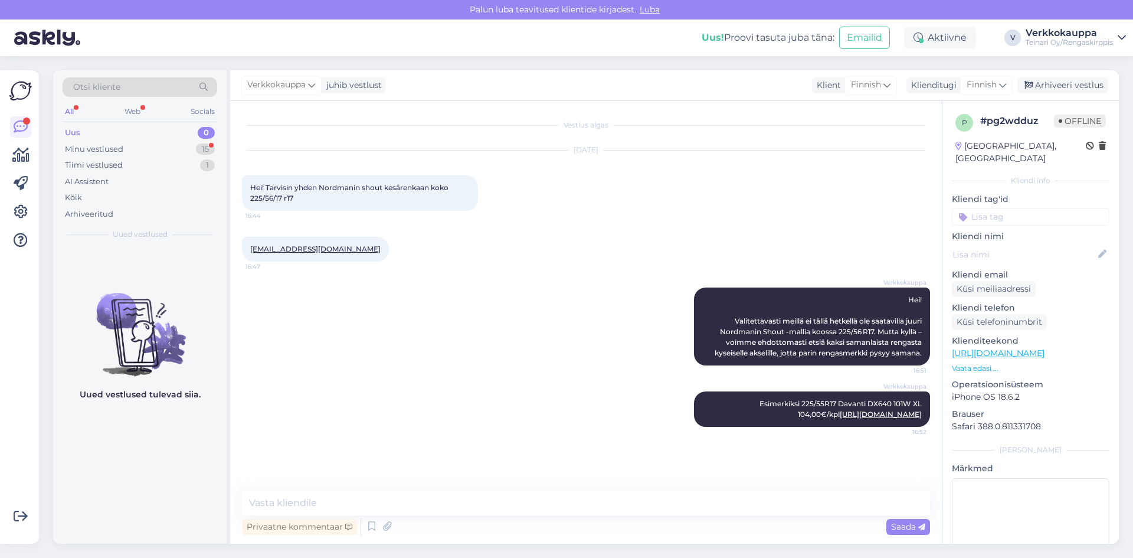
click at [514, 349] on div "Verkkokauppa Hei! Valitettavasti meillä ei tällä hetkellä ole saatavilla juuri …" at bounding box center [586, 326] width 688 height 104
click at [125, 152] on div "Minu vestlused 15" at bounding box center [140, 149] width 155 height 17
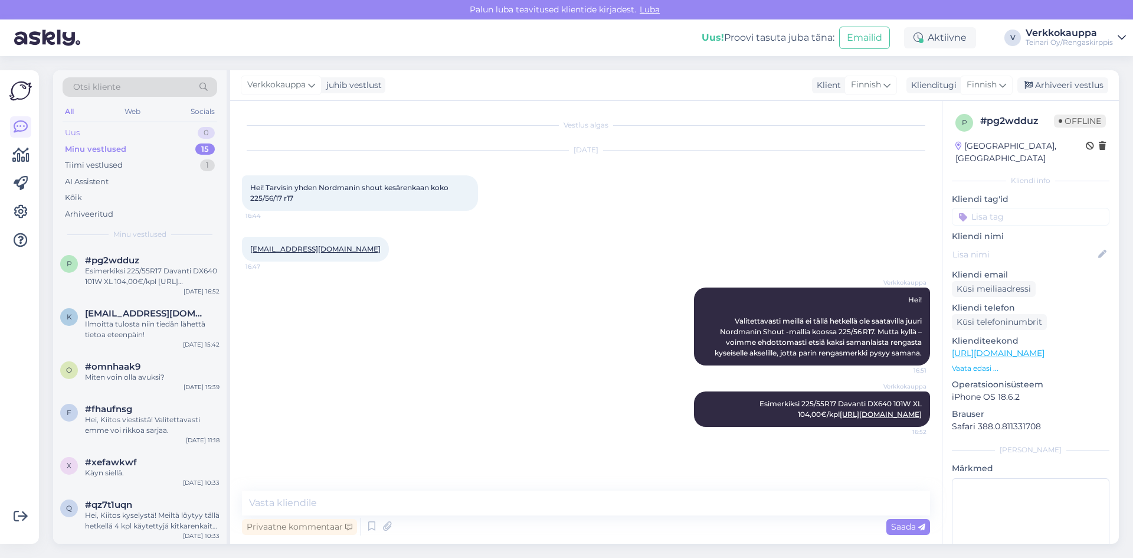
click at [116, 130] on div "Uus 0" at bounding box center [140, 133] width 155 height 17
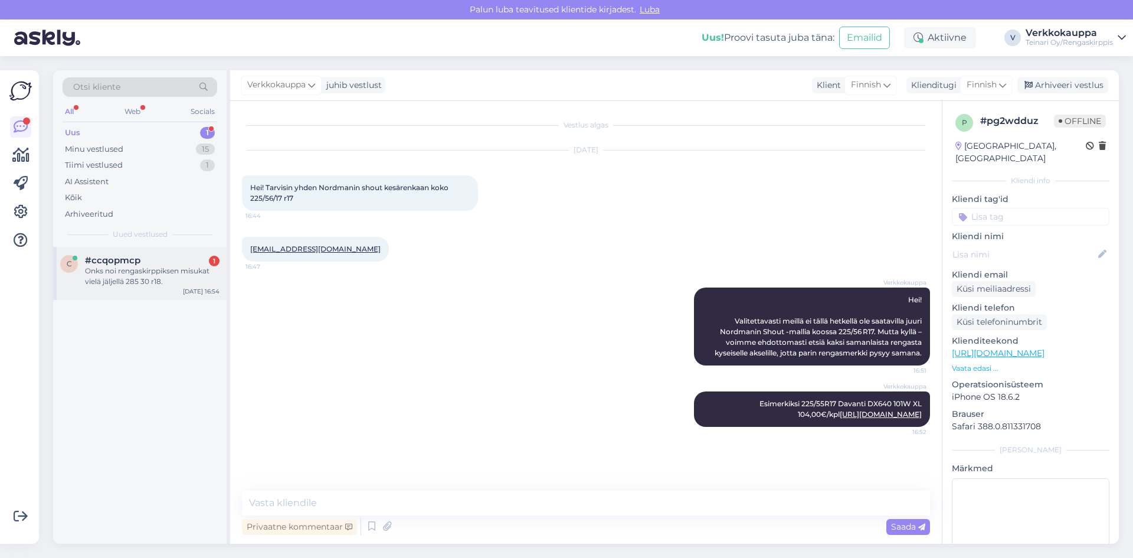
click at [119, 274] on div "Onks noi rengaskirppiksen misukat vielä jäljellä 285 30 r18." at bounding box center [152, 276] width 135 height 21
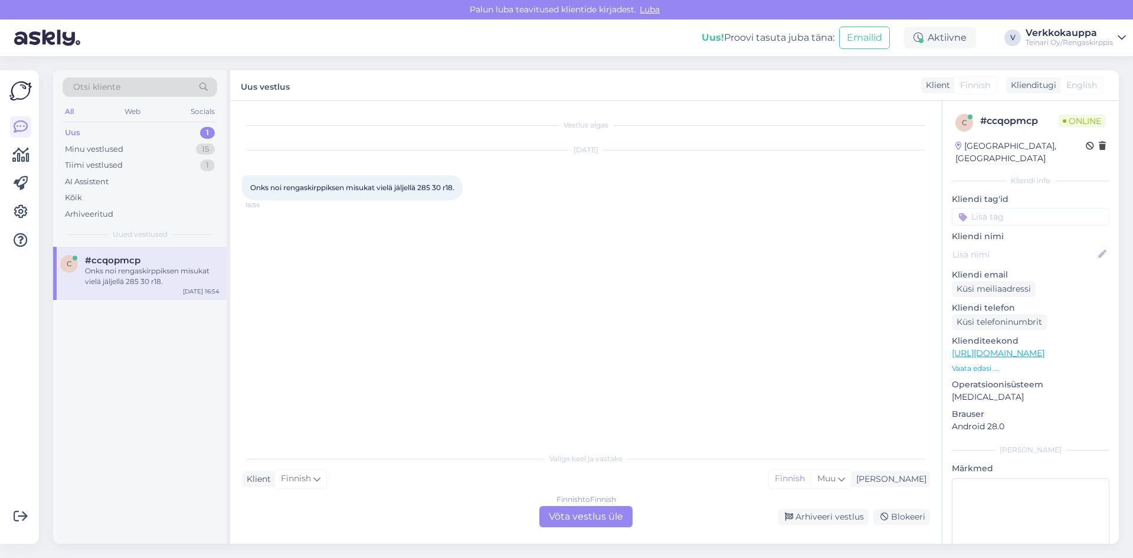
click at [1018, 348] on link "[URL][DOMAIN_NAME]" at bounding box center [998, 353] width 93 height 11
click at [607, 511] on div "Finnish to Finnish Võta vestlus üle" at bounding box center [586, 516] width 93 height 21
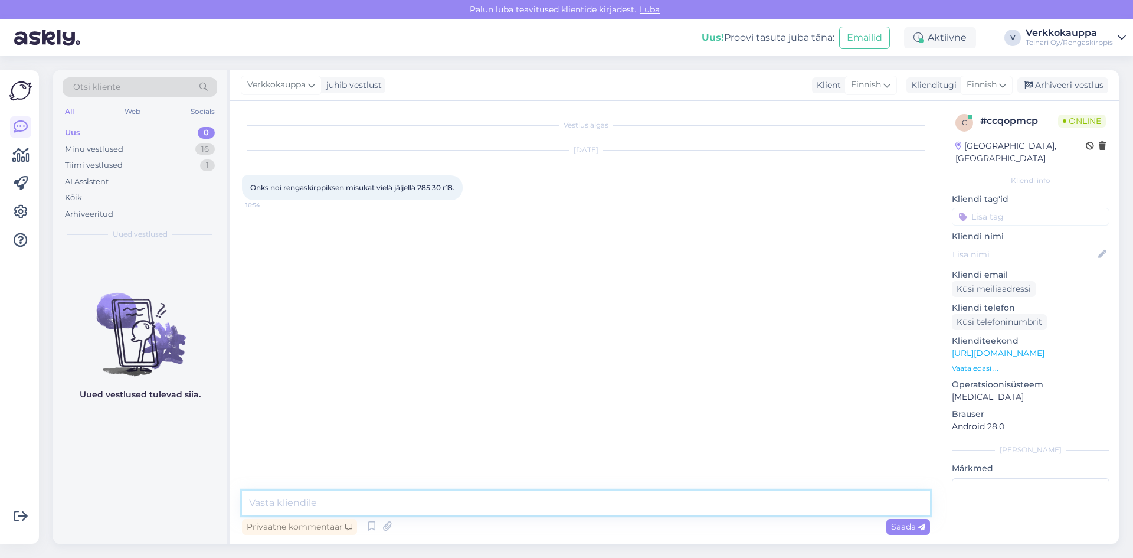
click at [384, 502] on textarea at bounding box center [586, 503] width 688 height 25
click at [395, 503] on textarea "Hei , ei ole enää saatavilla valietttavasti." at bounding box center [586, 503] width 688 height 25
click at [398, 504] on textarea "Hei , ei ole enää saatavilla valiettavasti." at bounding box center [586, 503] width 688 height 25
click at [449, 502] on textarea "Hei , ei ole enää saatavilla valitettavasti." at bounding box center [586, 503] width 688 height 25
type textarea "Hei , ei ole enää saatavilla valitettavasti."
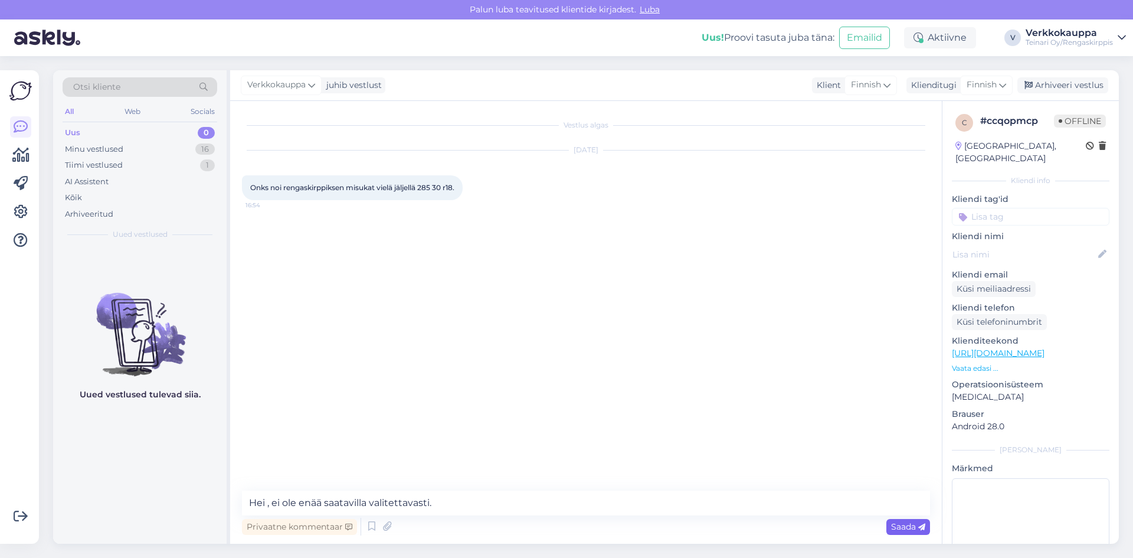
click at [913, 525] on span "Saada" at bounding box center [908, 526] width 34 height 11
